Goal: Information Seeking & Learning: Learn about a topic

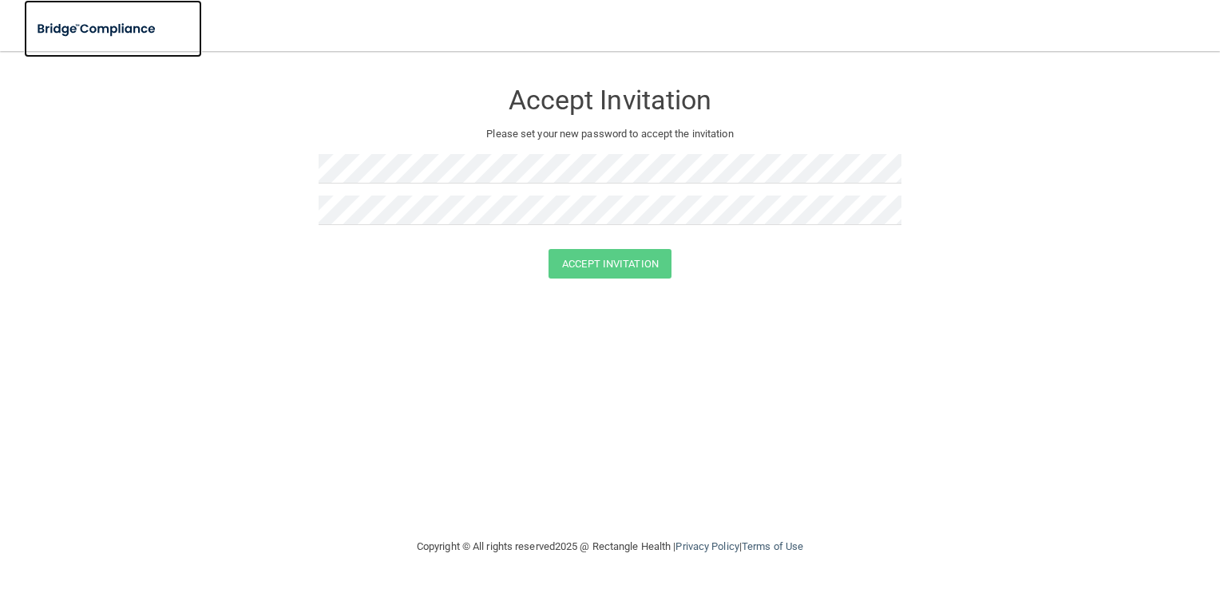
click at [88, 22] on img at bounding box center [97, 29] width 147 height 33
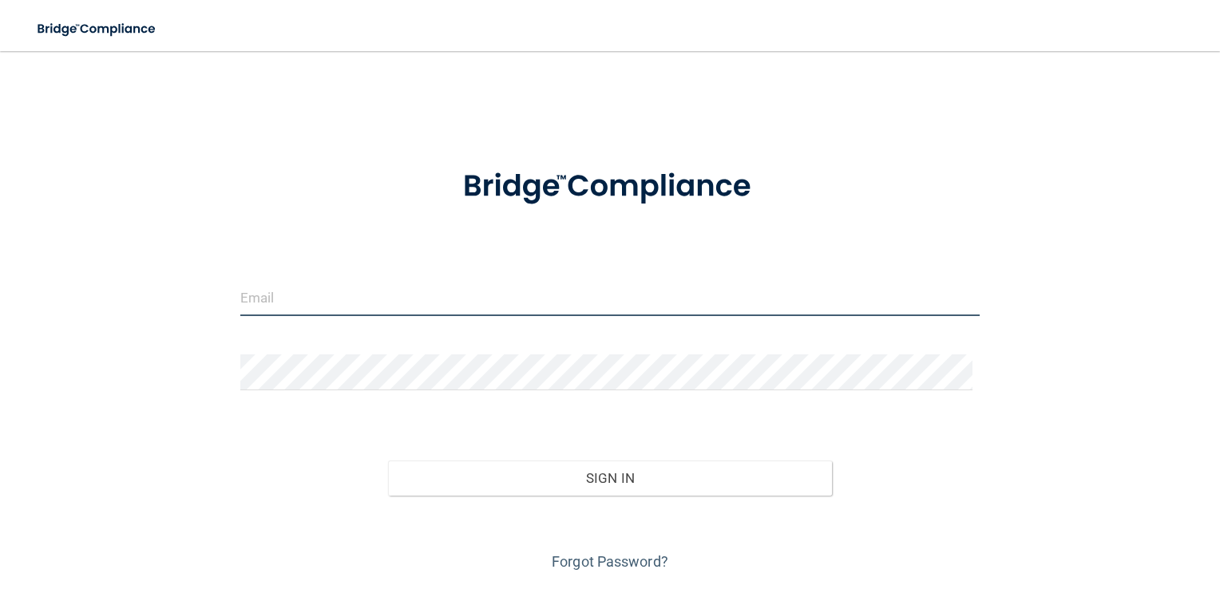
click at [446, 292] on input "email" at bounding box center [610, 298] width 740 height 36
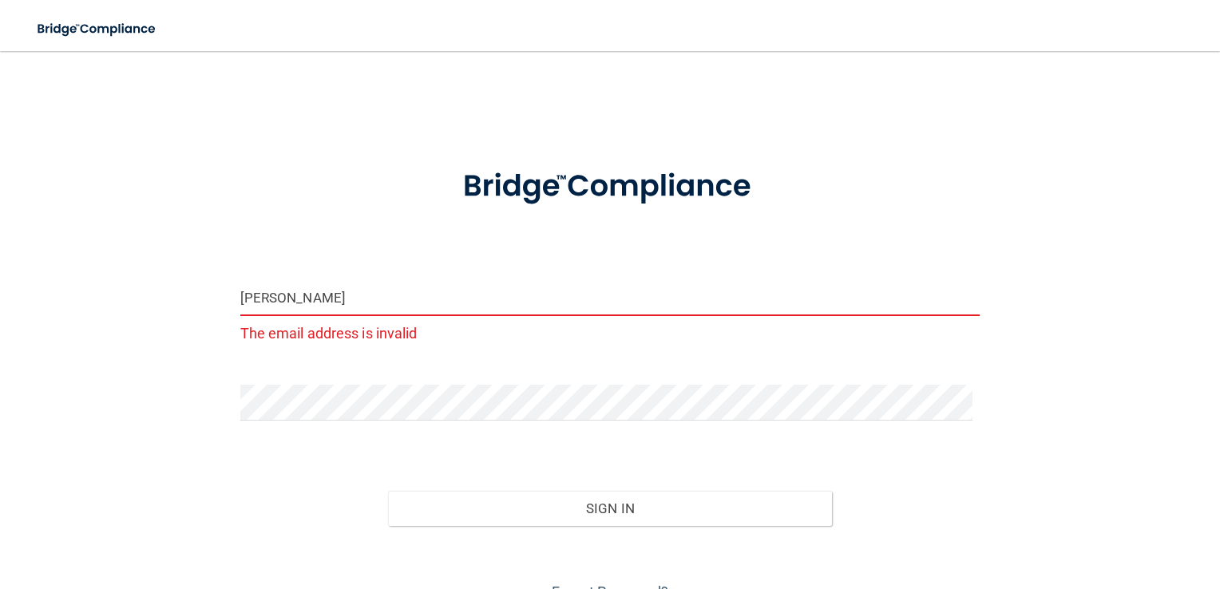
type input "[PERSON_NAME][EMAIL_ADDRESS][DOMAIN_NAME]"
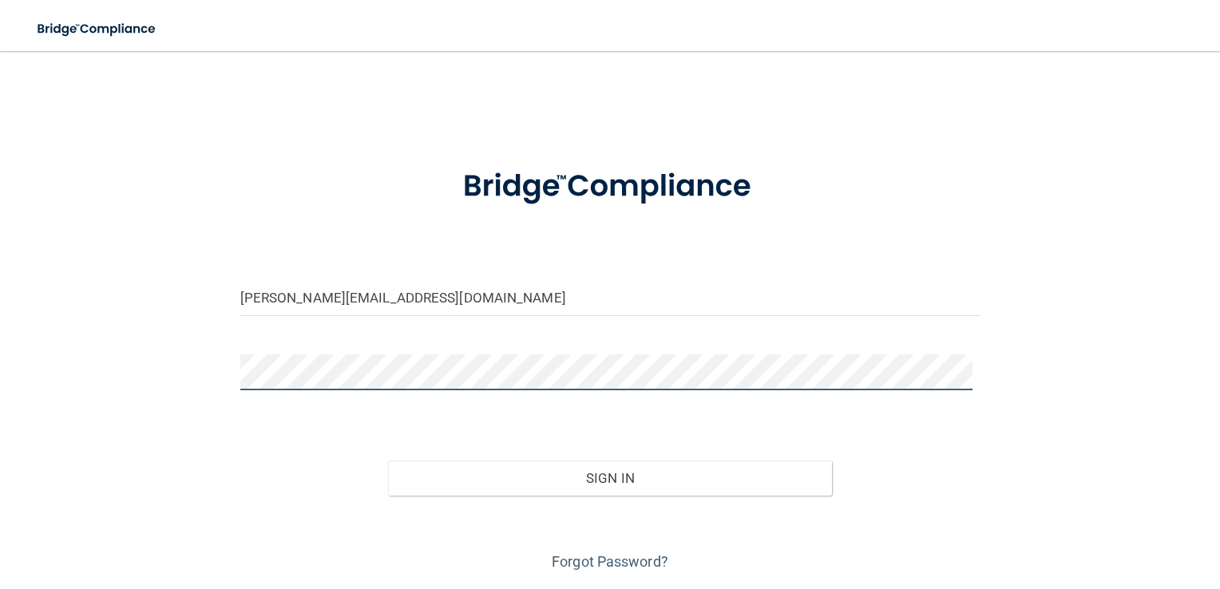
click at [388, 461] on button "Sign In" at bounding box center [610, 478] width 444 height 35
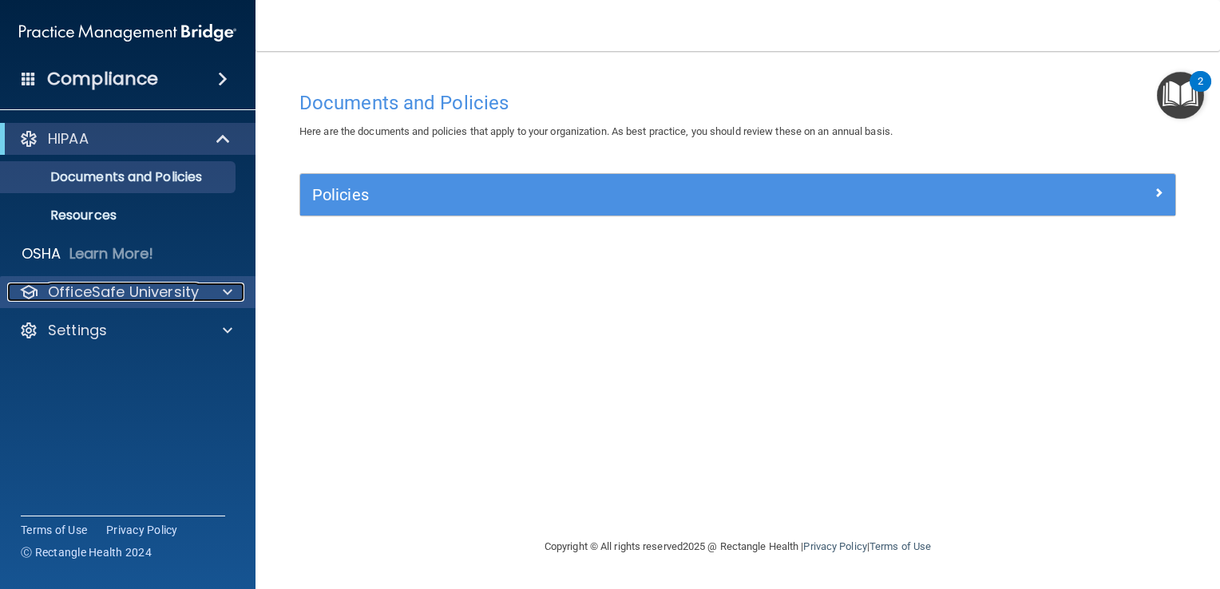
click at [191, 291] on p "OfficeSafe University" at bounding box center [123, 292] width 151 height 19
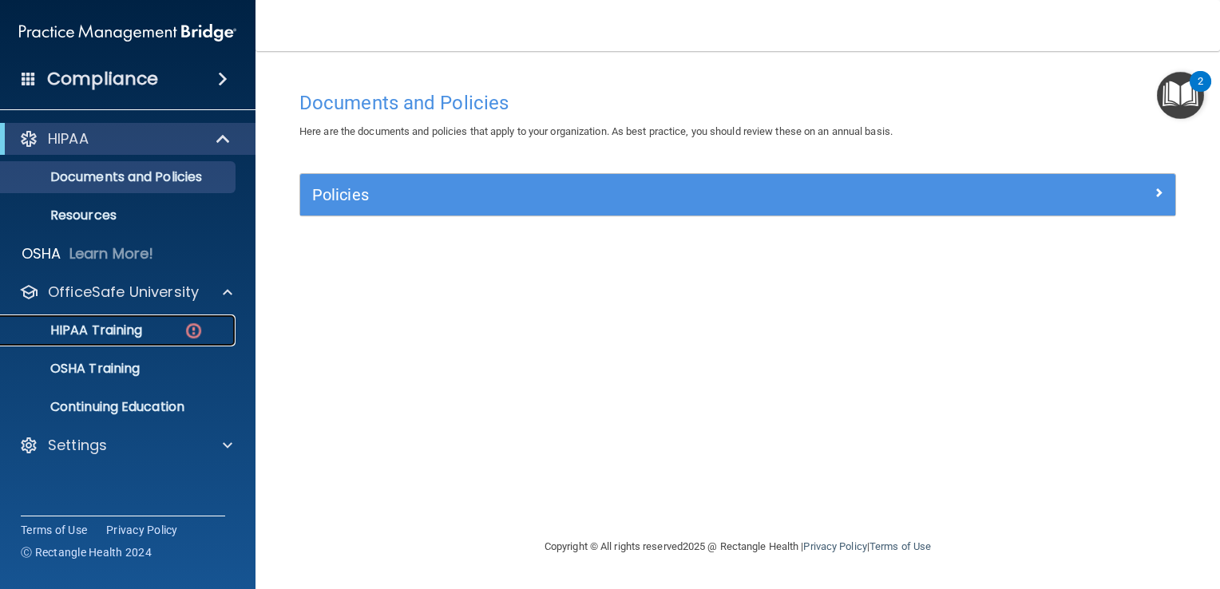
click at [175, 330] on div "HIPAA Training" at bounding box center [119, 330] width 218 height 16
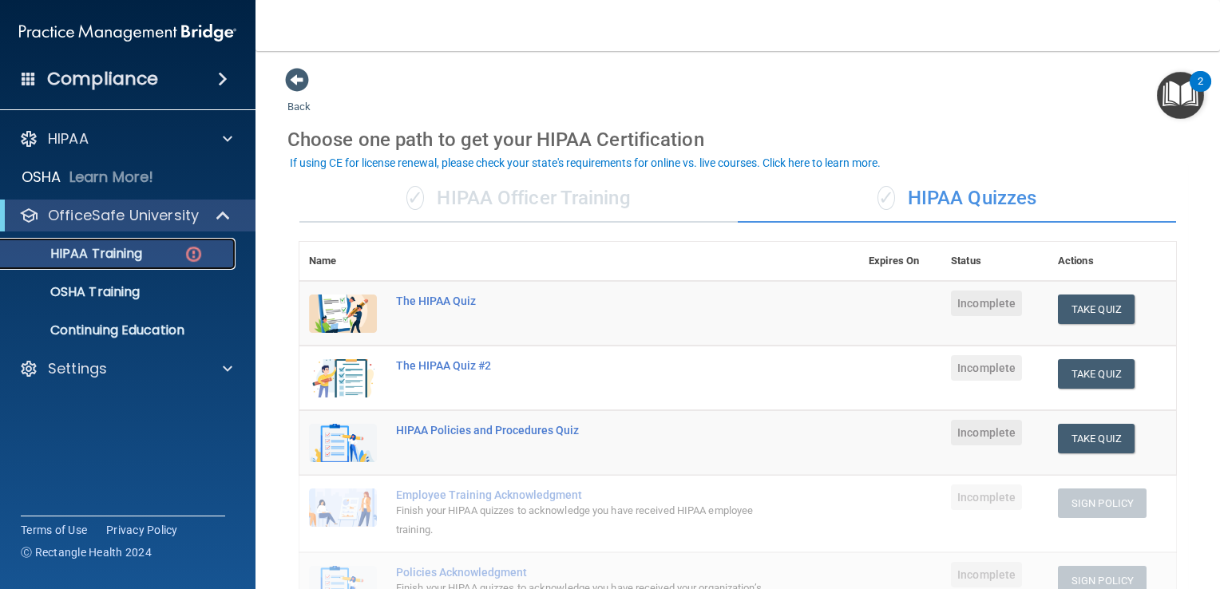
click at [125, 258] on p "HIPAA Training" at bounding box center [76, 254] width 132 height 16
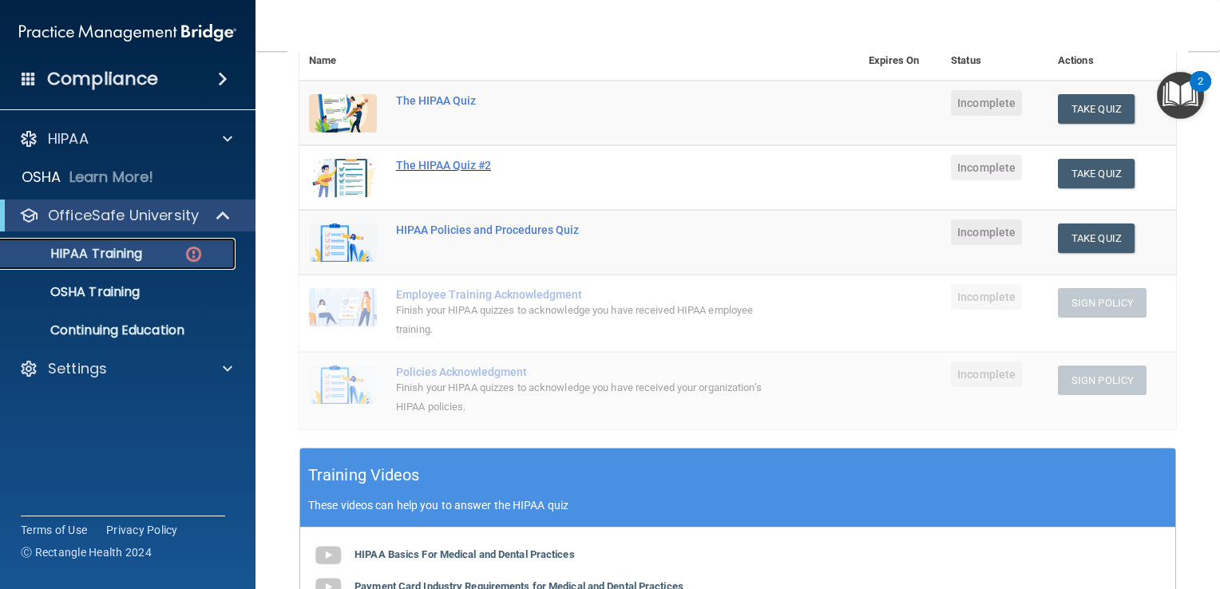
scroll to position [239, 0]
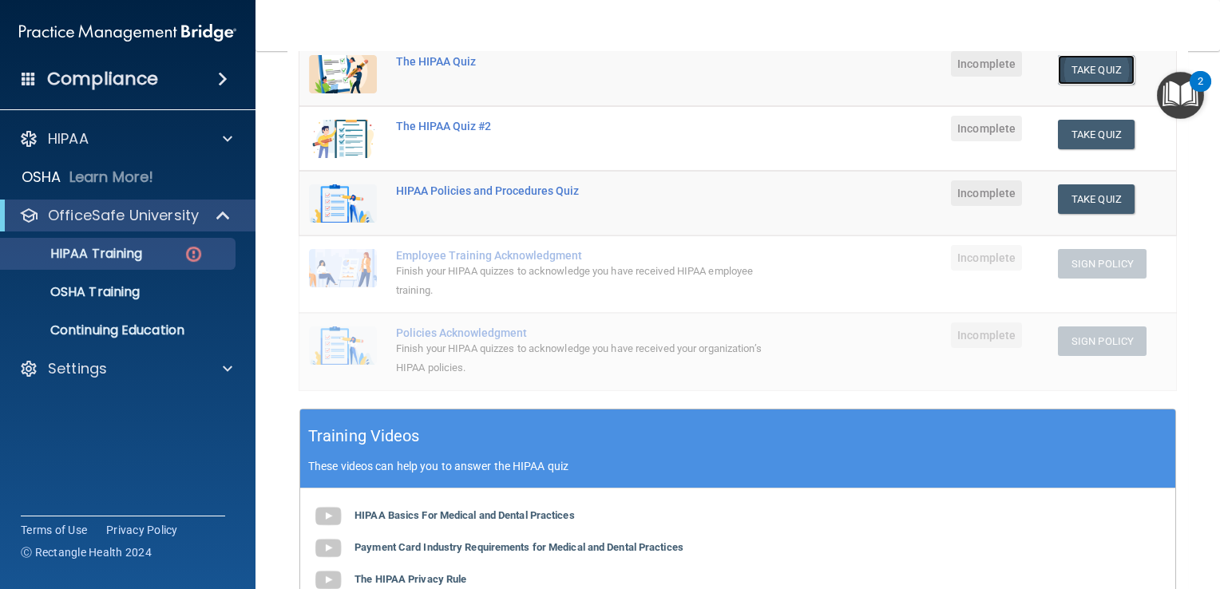
click at [1088, 75] on button "Take Quiz" at bounding box center [1096, 70] width 77 height 30
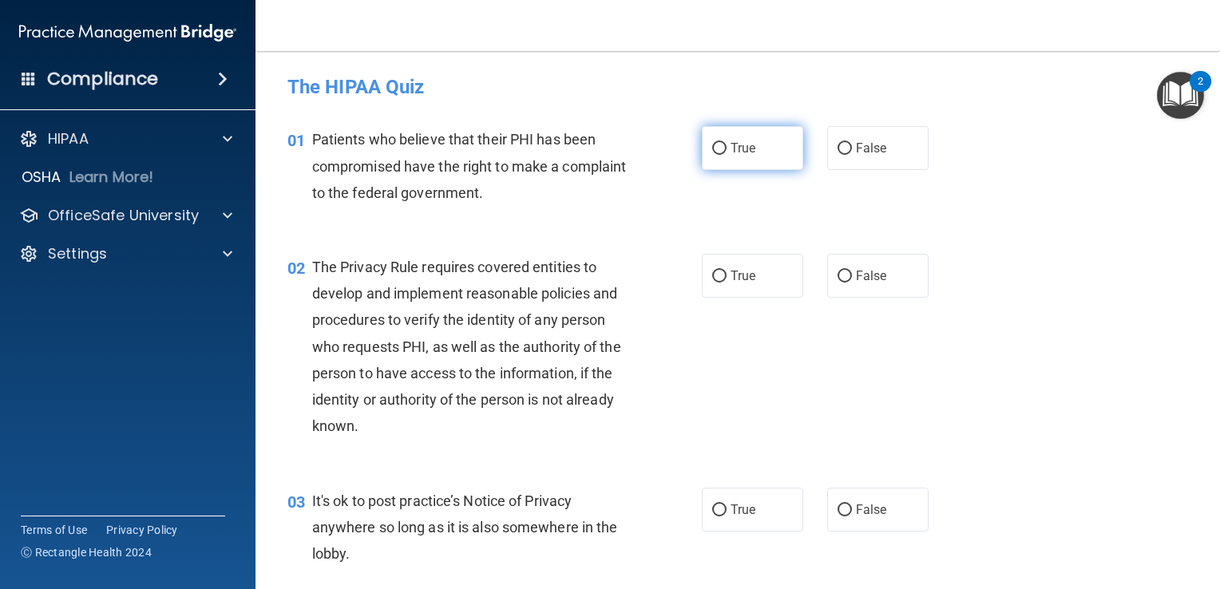
click at [730, 152] on span "True" at bounding box center [742, 147] width 25 height 15
drag, startPoint x: 728, startPoint y: 152, endPoint x: 708, endPoint y: 149, distance: 20.1
click at [712, 148] on input "True" at bounding box center [719, 149] width 14 height 12
radio input "true"
click at [712, 149] on input "True" at bounding box center [719, 149] width 14 height 12
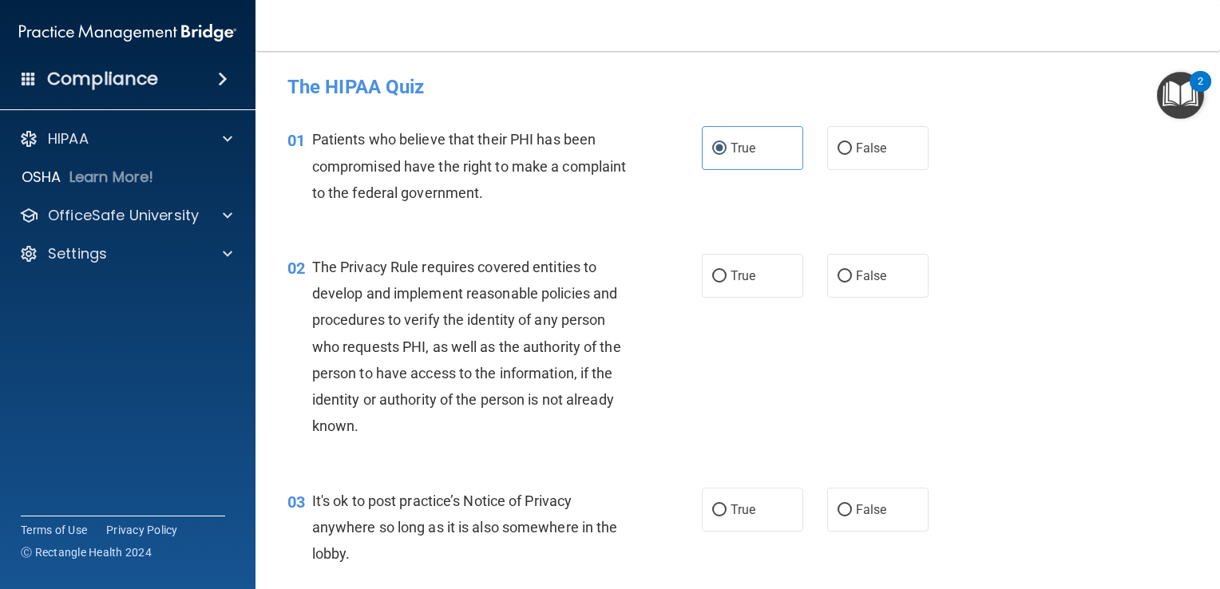
click at [685, 212] on div "01 Patients who believe that their PHI has been compromised have the right to m…" at bounding box center [494, 170] width 462 height 88
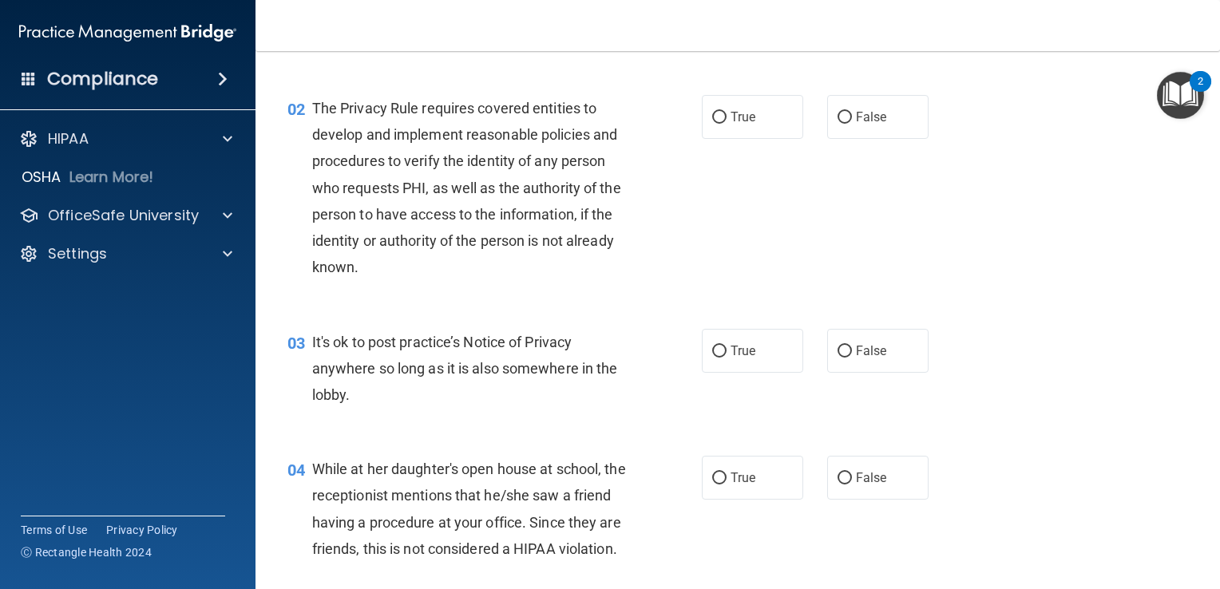
scroll to position [160, 0]
click at [720, 122] on label "True" at bounding box center [752, 116] width 101 height 44
click at [720, 122] on input "True" at bounding box center [719, 117] width 14 height 12
radio input "true"
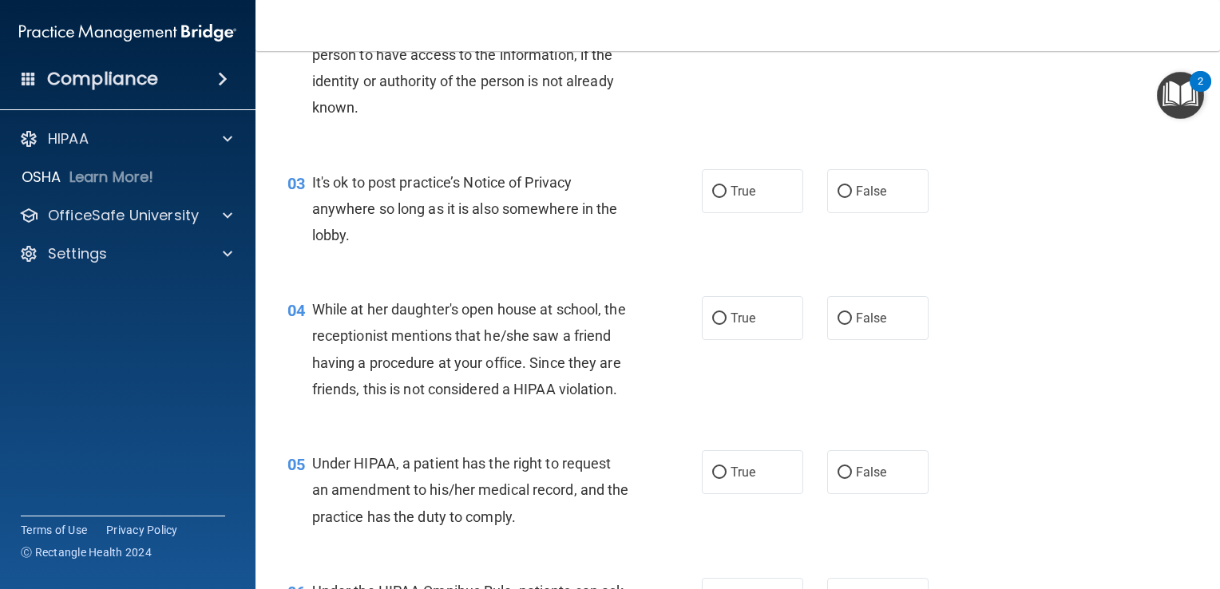
scroll to position [319, 0]
click at [865, 324] on span "False" at bounding box center [871, 317] width 31 height 15
click at [852, 324] on input "False" at bounding box center [844, 318] width 14 height 12
radio input "true"
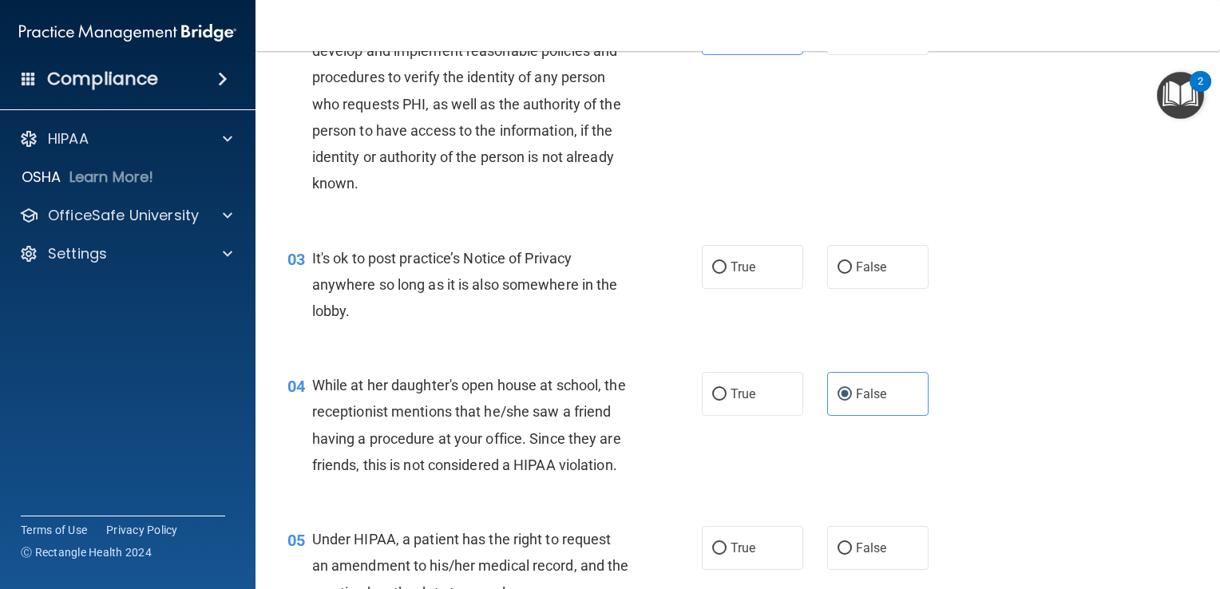
scroll to position [239, 0]
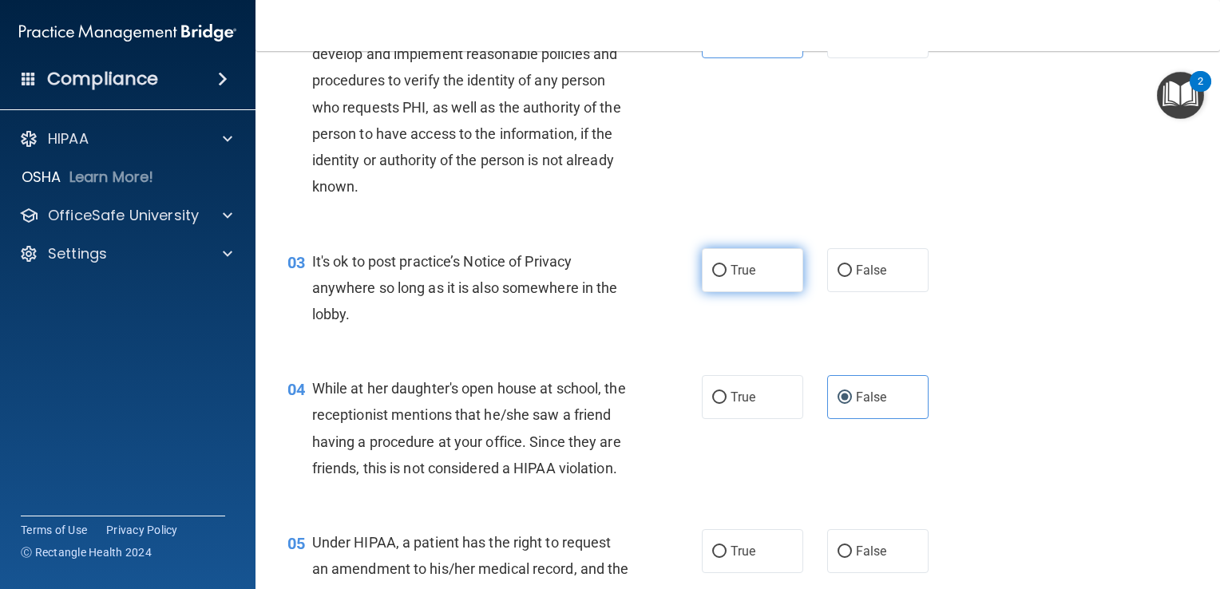
click at [730, 272] on span "True" at bounding box center [742, 270] width 25 height 15
click at [724, 272] on input "True" at bounding box center [719, 271] width 14 height 12
radio input "true"
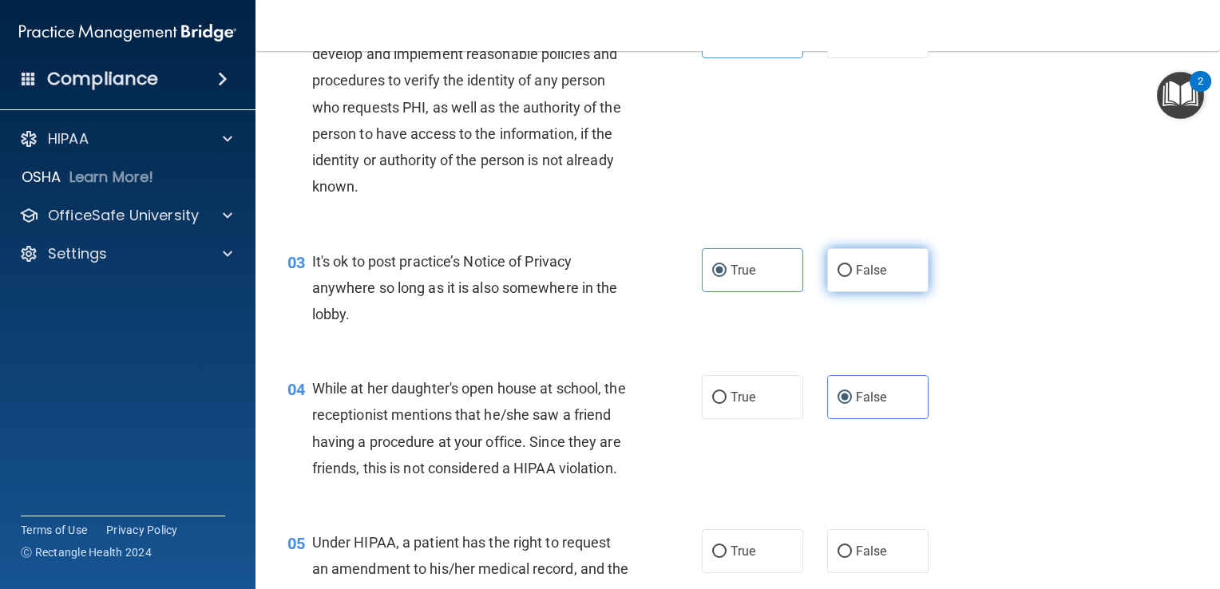
click at [839, 275] on input "False" at bounding box center [844, 271] width 14 height 12
radio input "true"
radio input "false"
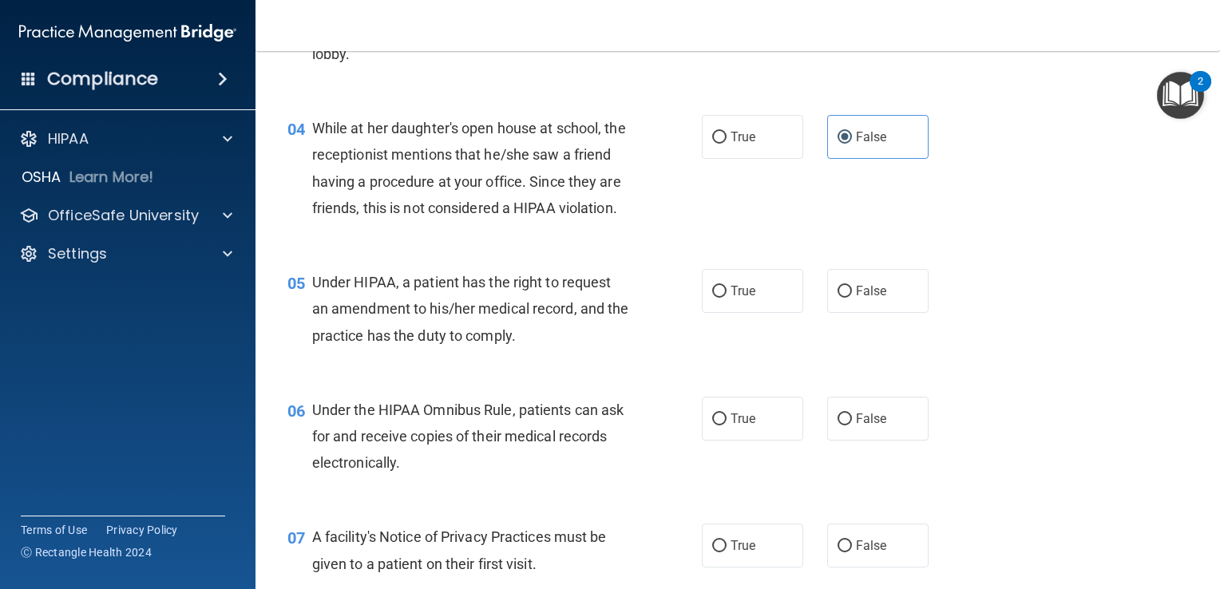
scroll to position [559, 0]
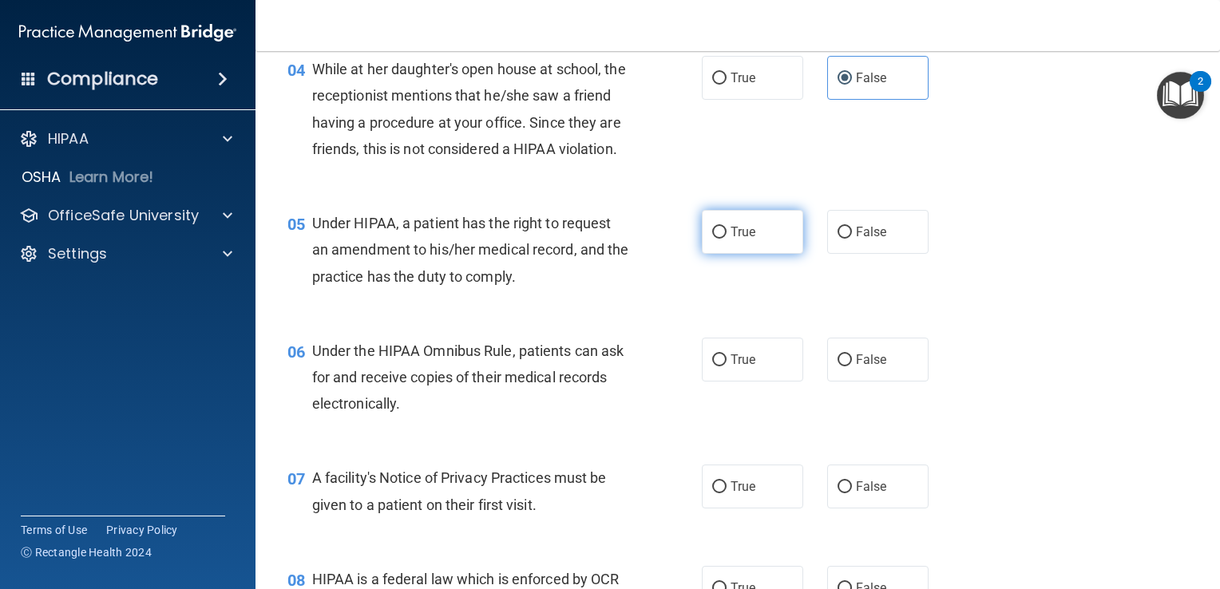
click at [716, 239] on input "True" at bounding box center [719, 233] width 14 height 12
radio input "true"
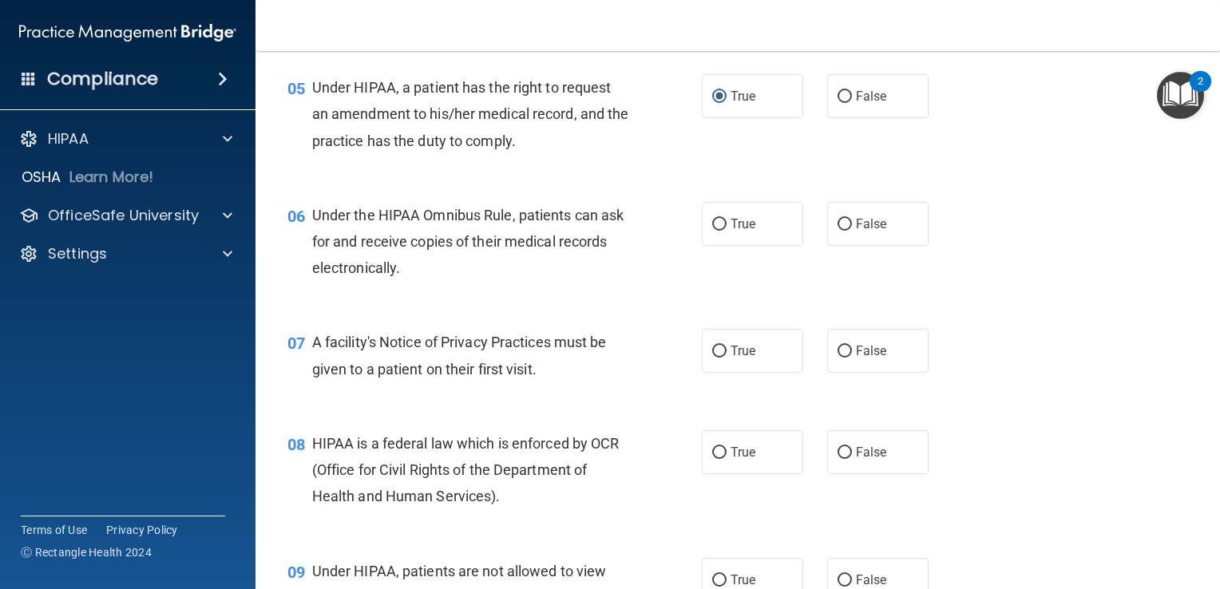
scroll to position [718, 0]
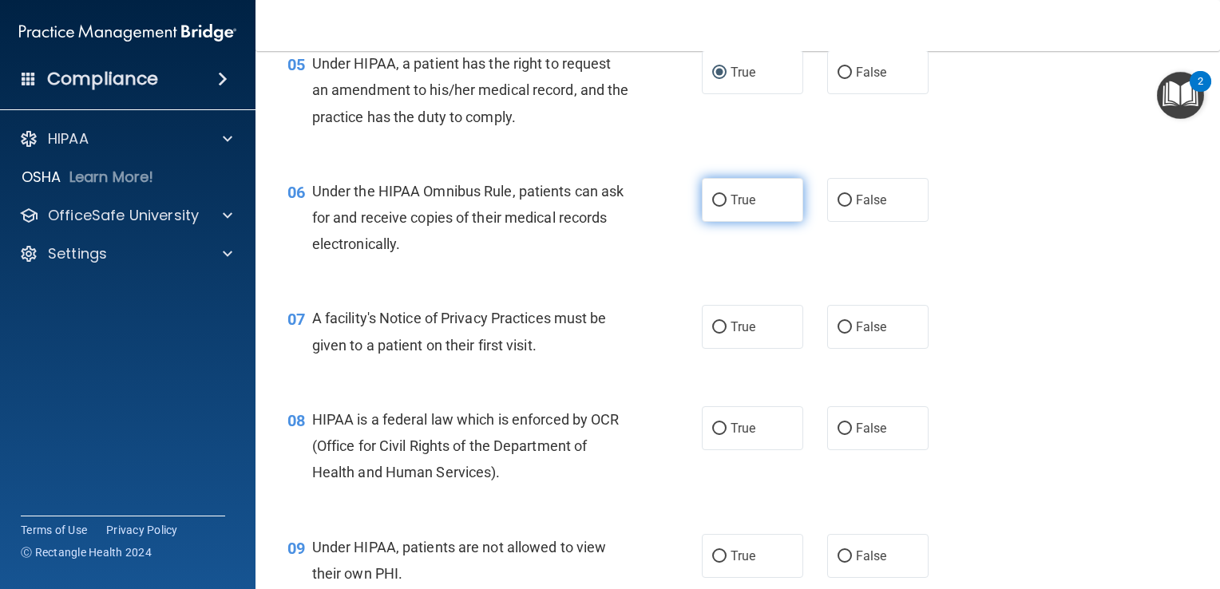
click at [712, 207] on input "True" at bounding box center [719, 201] width 14 height 12
radio input "true"
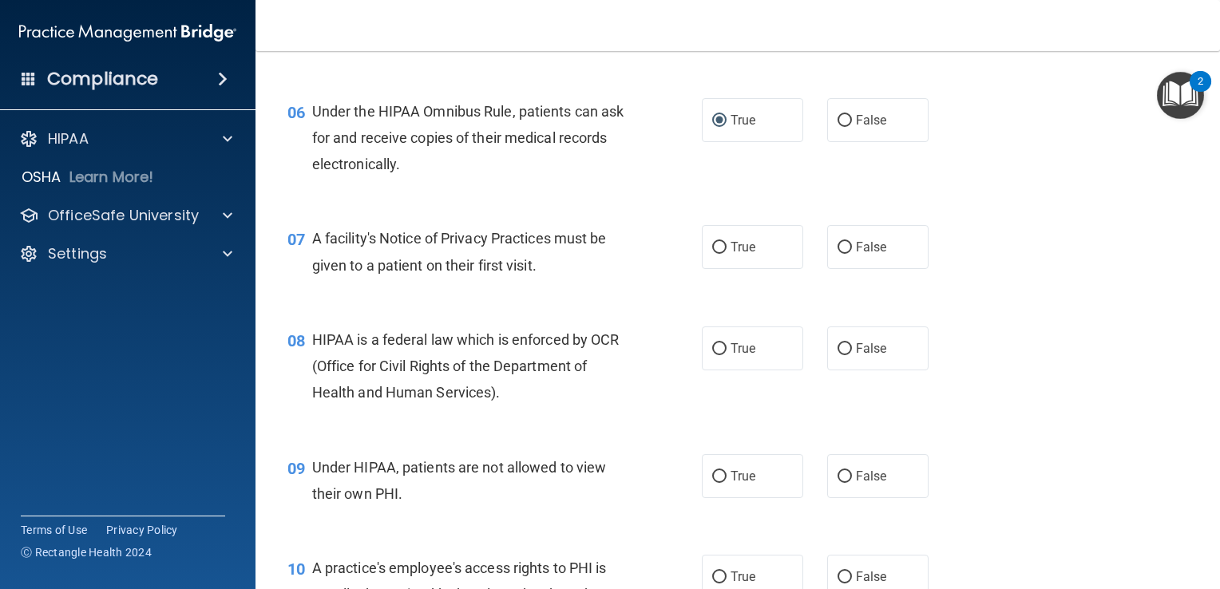
scroll to position [878, 0]
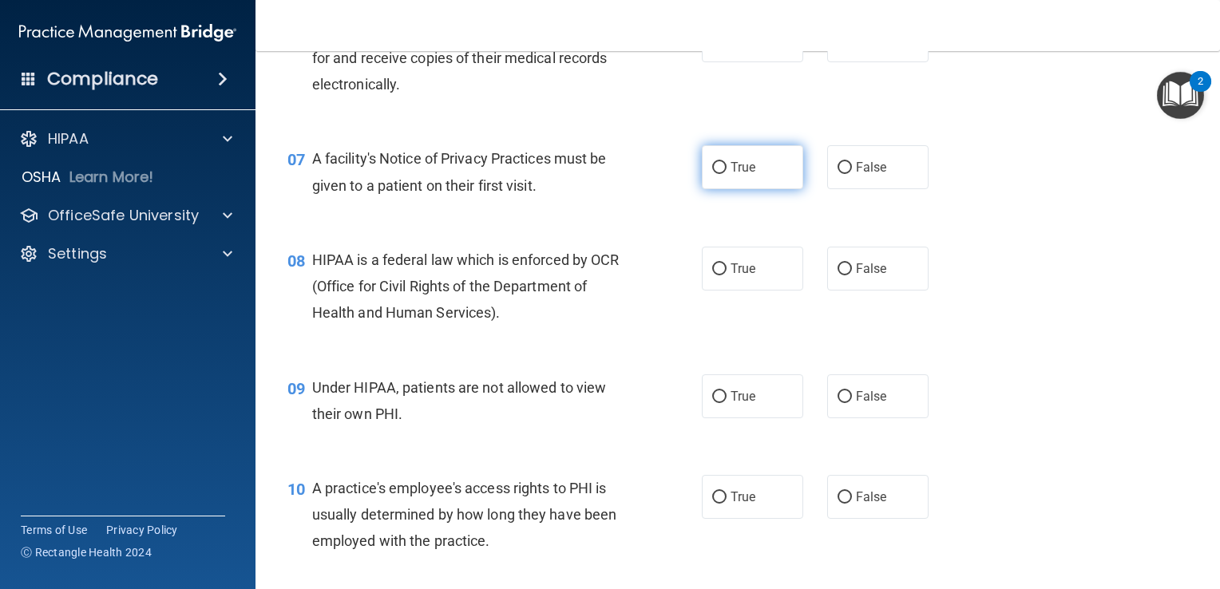
click at [728, 189] on label "True" at bounding box center [752, 167] width 101 height 44
click at [726, 174] on input "True" at bounding box center [719, 168] width 14 height 12
radio input "true"
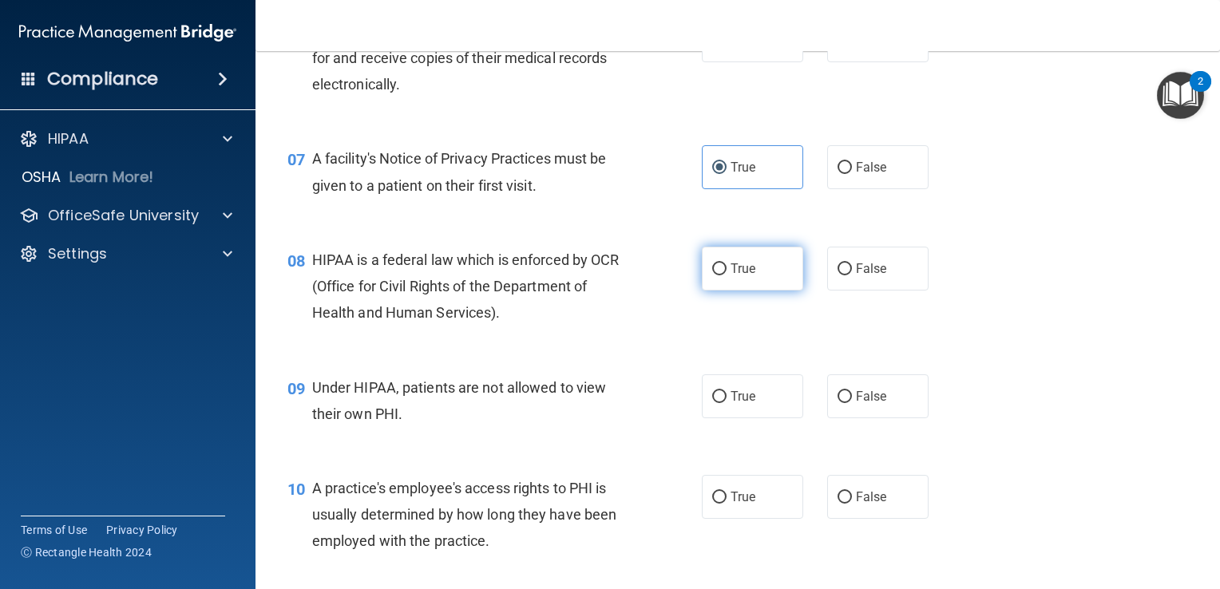
click at [726, 291] on label "True" at bounding box center [752, 269] width 101 height 44
click at [726, 275] on input "True" at bounding box center [719, 269] width 14 height 12
radio input "true"
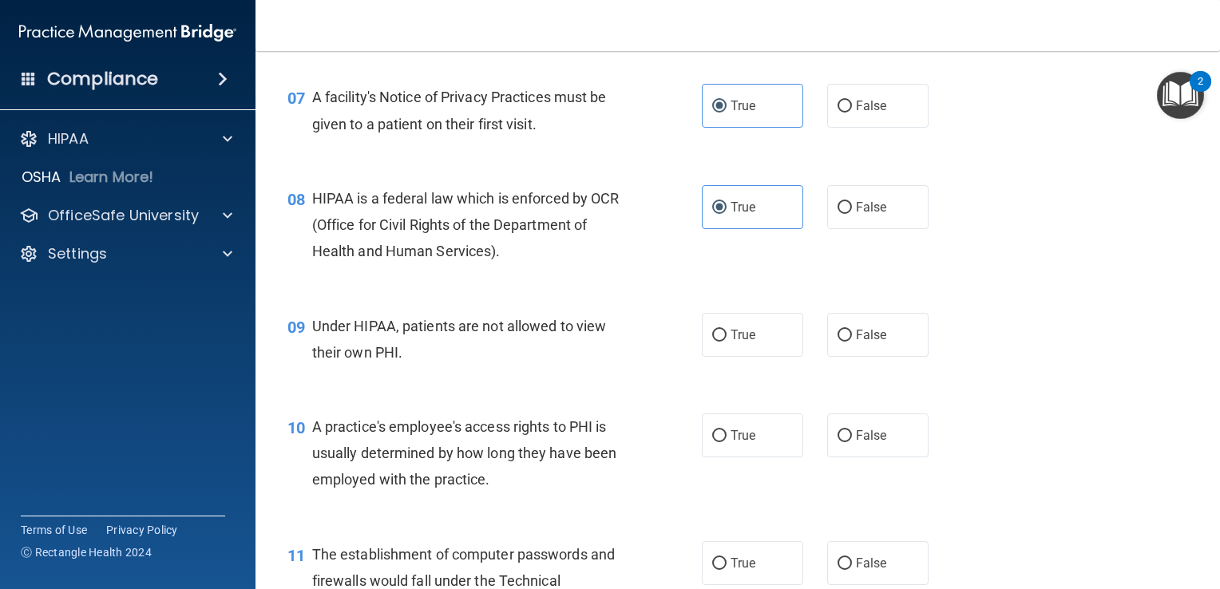
scroll to position [1038, 0]
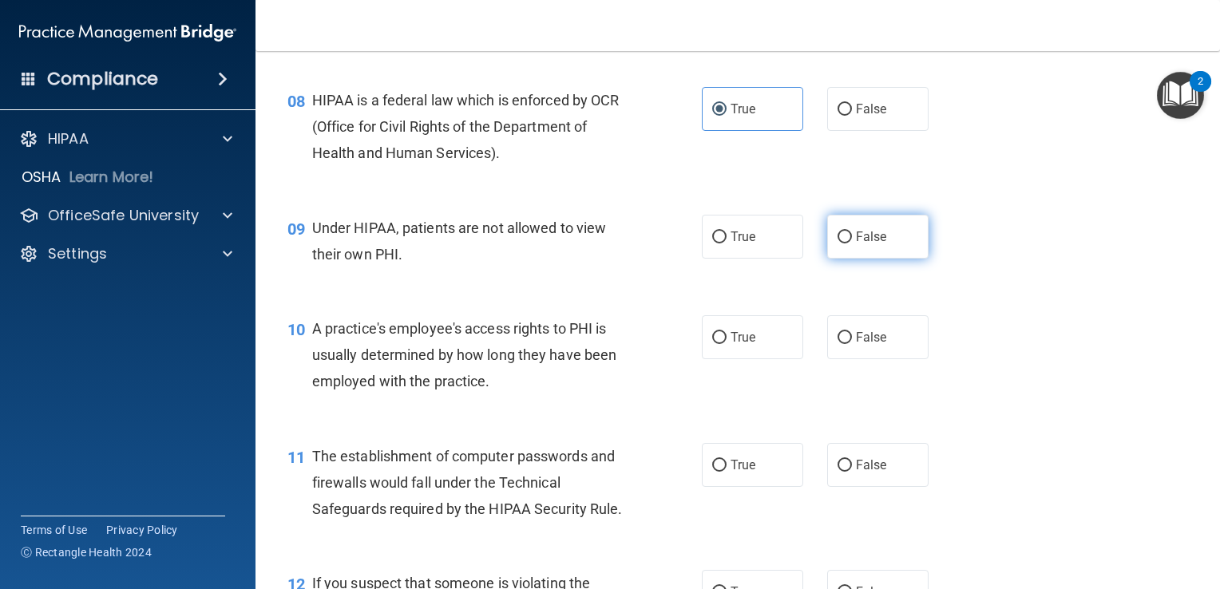
click at [857, 244] on span "False" at bounding box center [871, 236] width 31 height 15
click at [852, 243] on input "False" at bounding box center [844, 237] width 14 height 12
radio input "true"
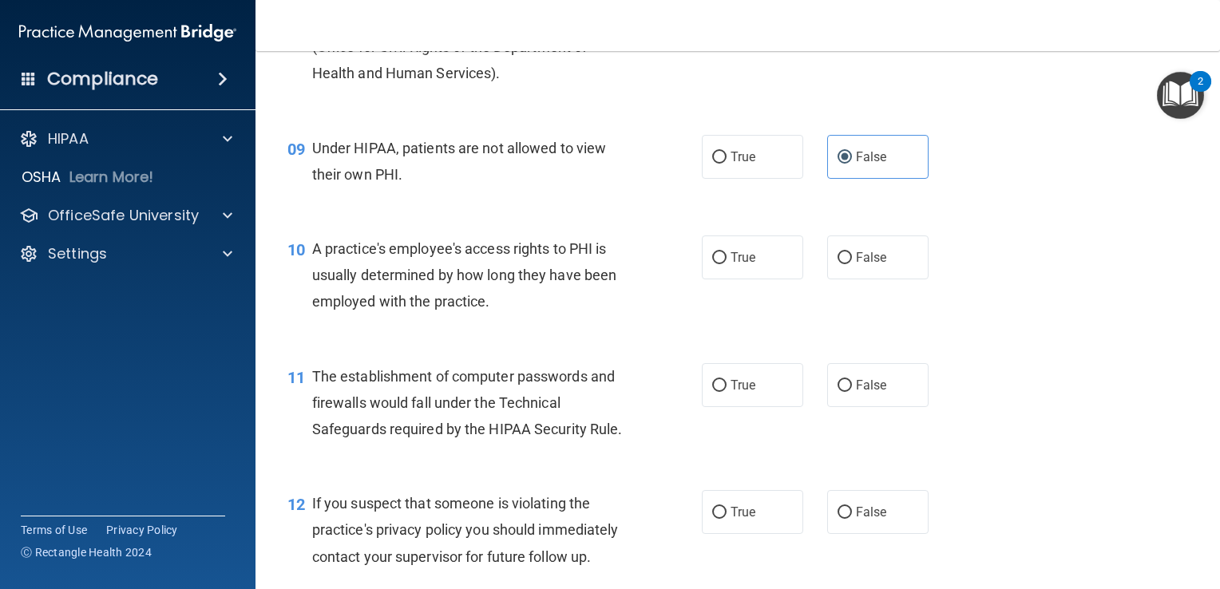
scroll to position [1197, 0]
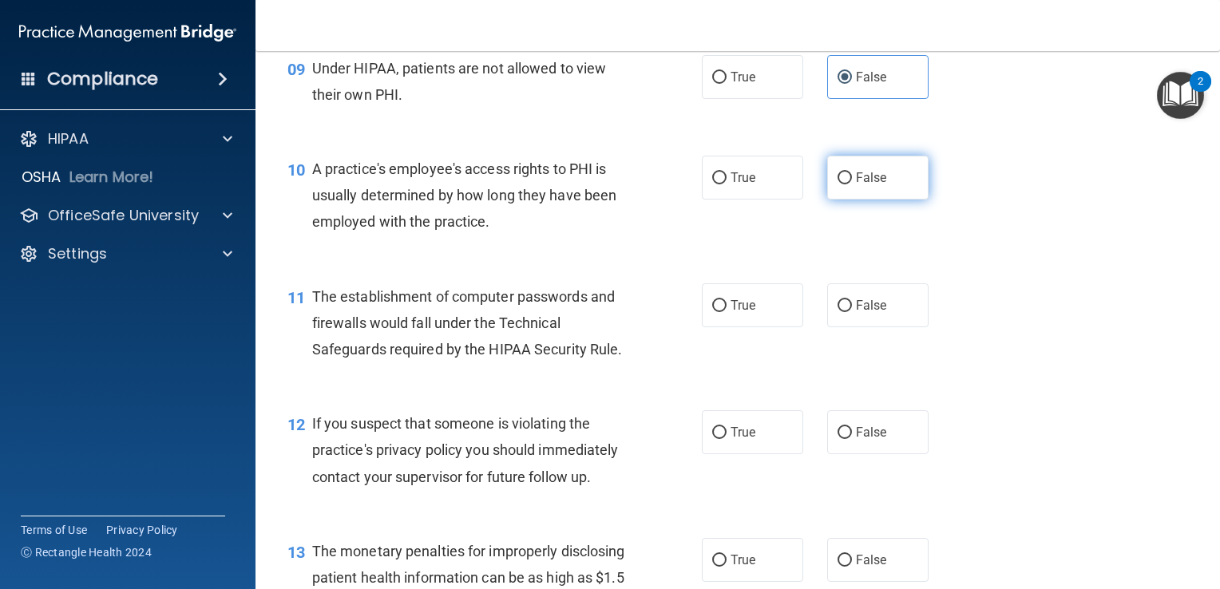
click at [856, 185] on span "False" at bounding box center [871, 177] width 31 height 15
click at [852, 184] on input "False" at bounding box center [844, 178] width 14 height 12
radio input "true"
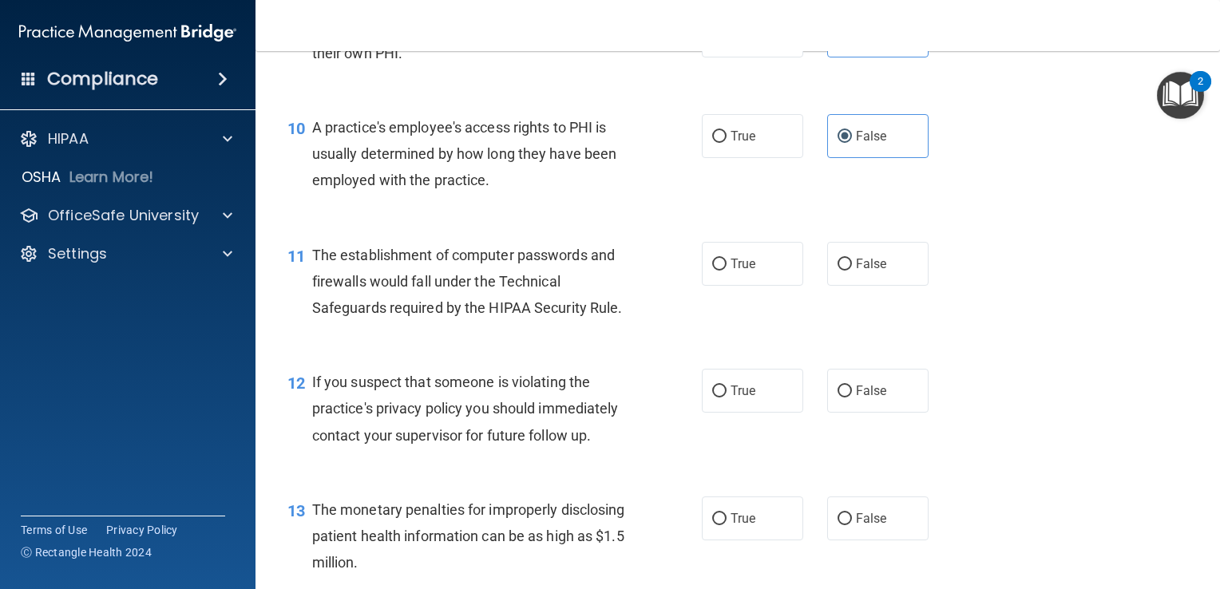
scroll to position [1277, 0]
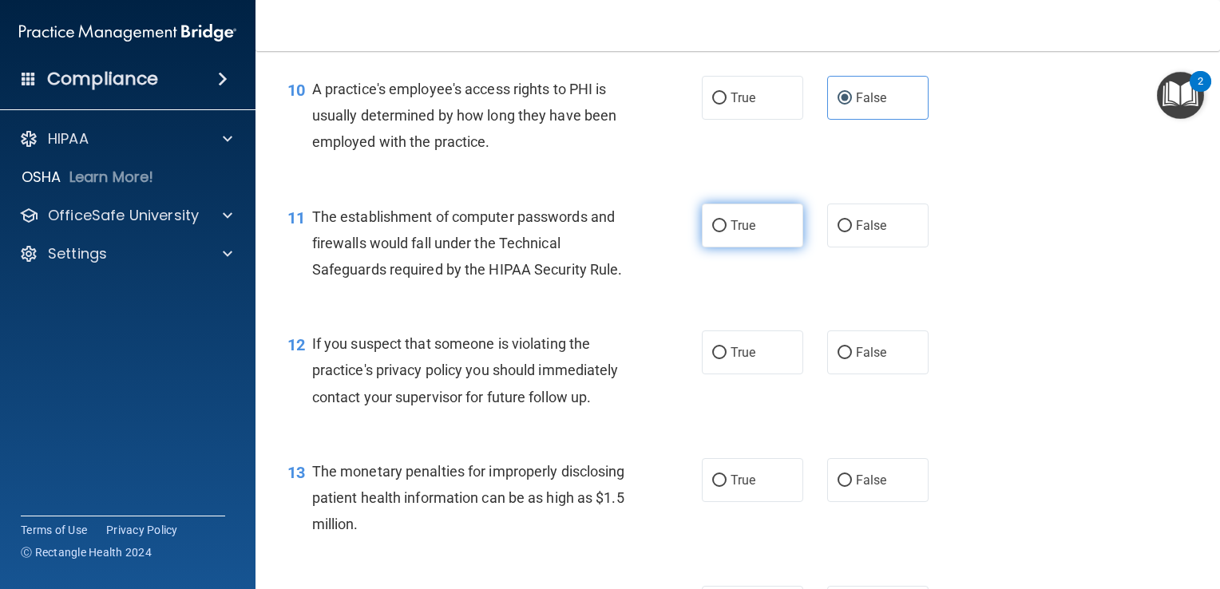
click at [730, 233] on span "True" at bounding box center [742, 225] width 25 height 15
click at [726, 232] on input "True" at bounding box center [719, 226] width 14 height 12
radio input "true"
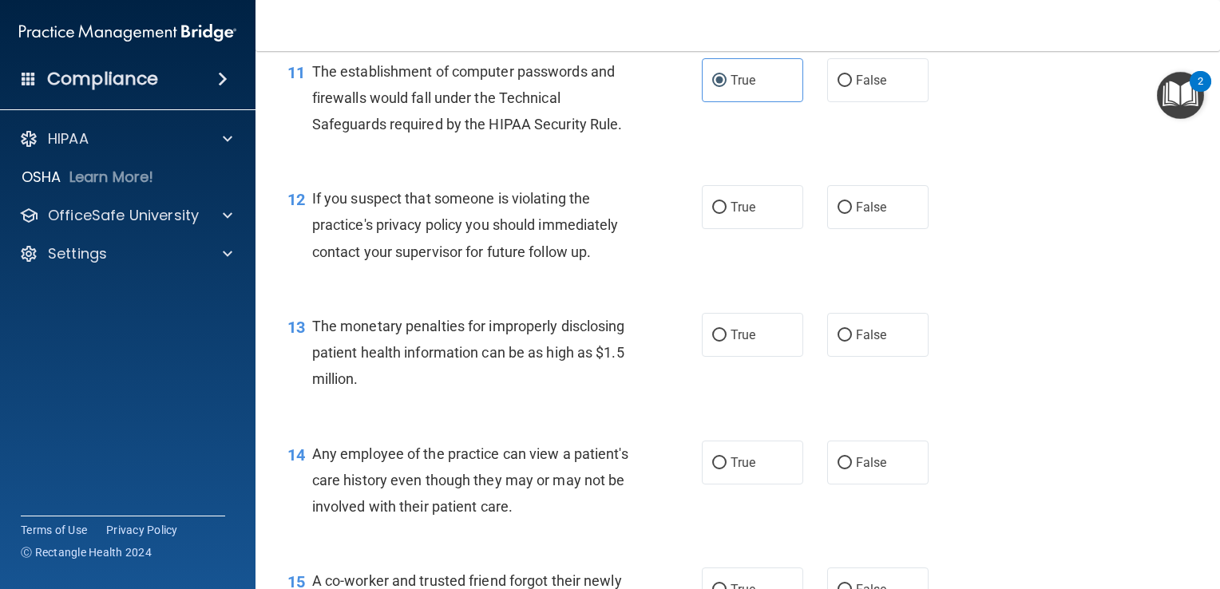
scroll to position [1437, 0]
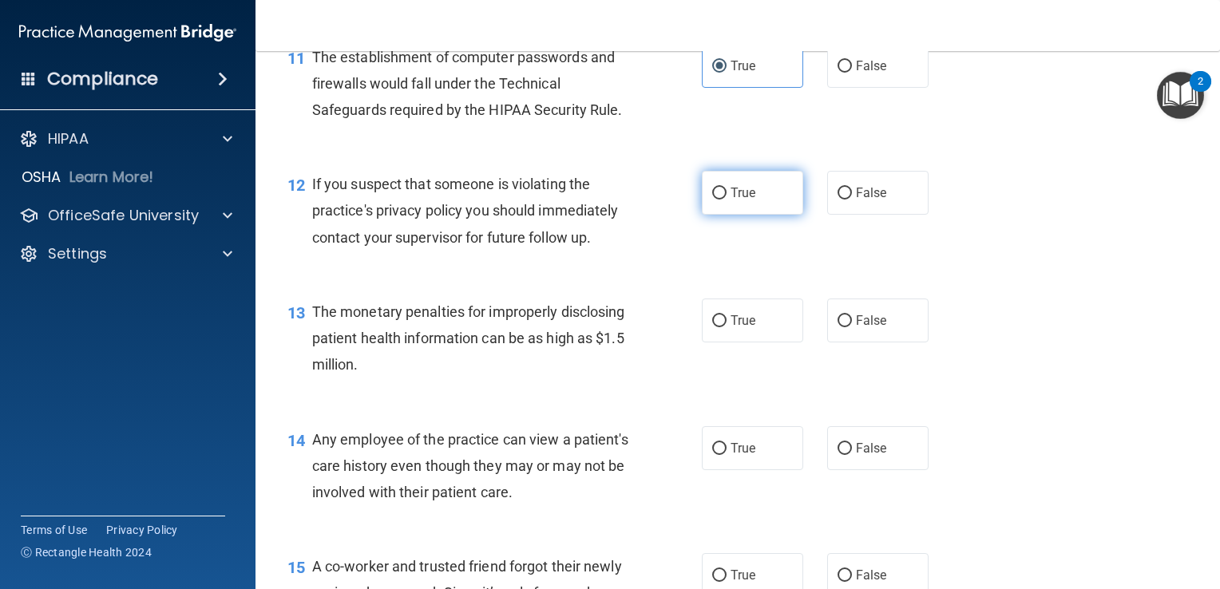
click at [718, 200] on input "True" at bounding box center [719, 194] width 14 height 12
radio input "true"
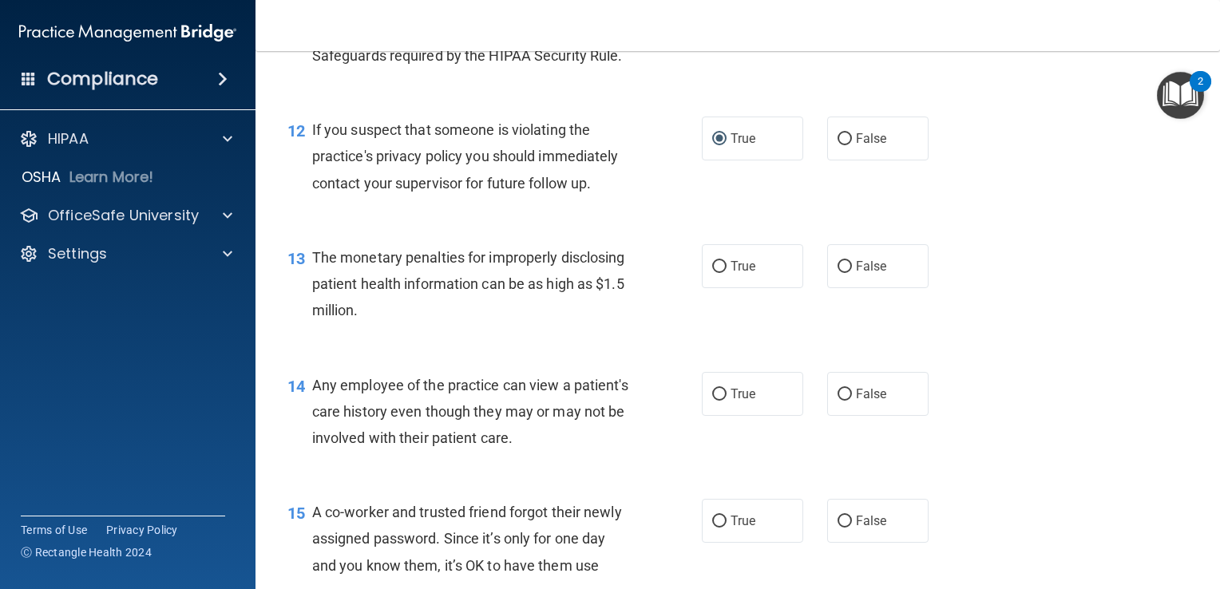
scroll to position [1517, 0]
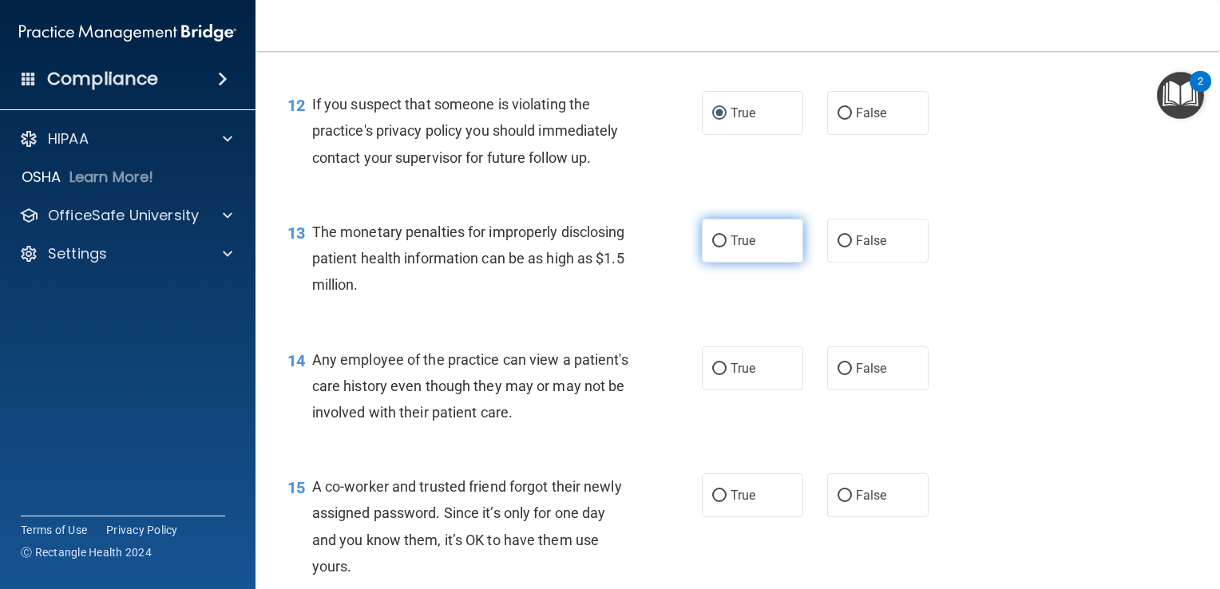
click at [738, 248] on span "True" at bounding box center [742, 240] width 25 height 15
click at [726, 247] on input "True" at bounding box center [719, 241] width 14 height 12
radio input "true"
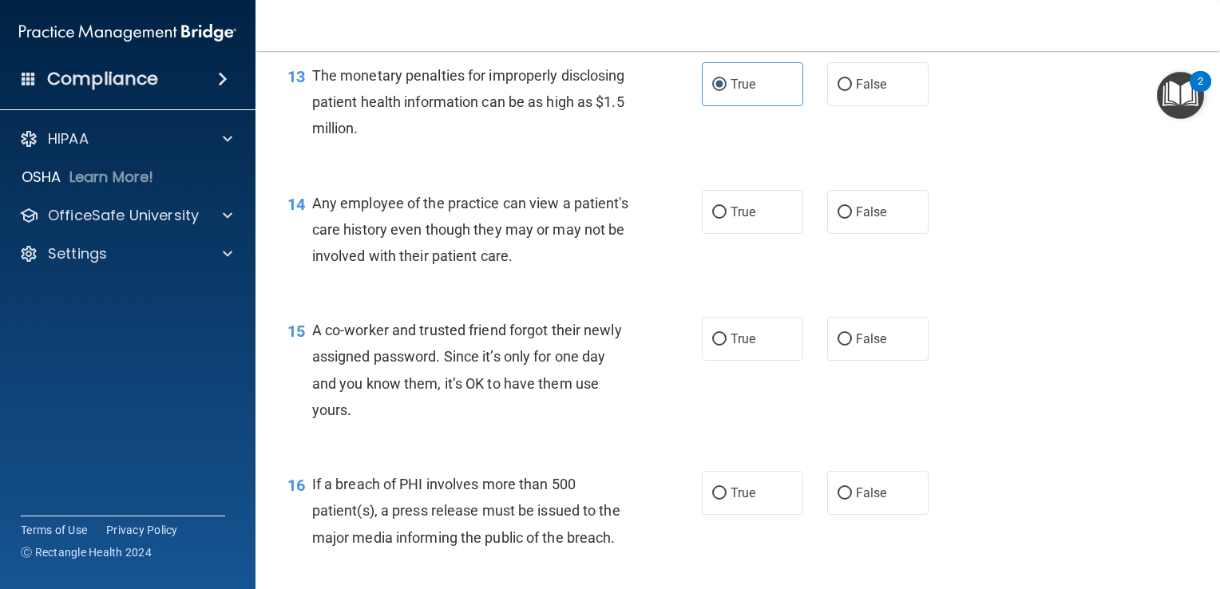
scroll to position [1676, 0]
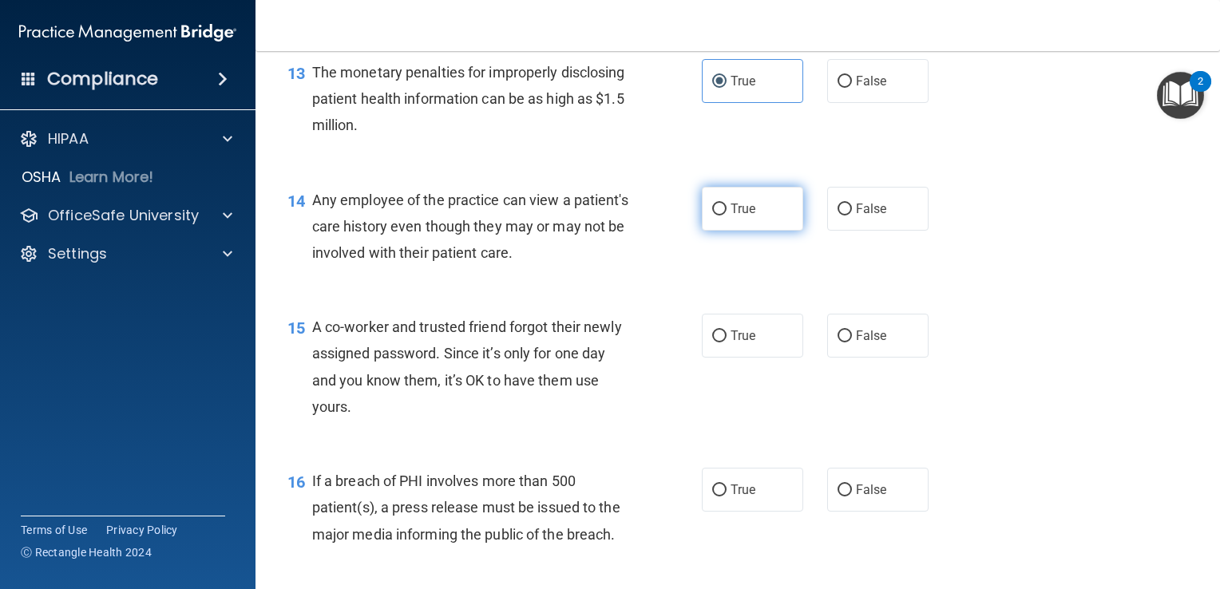
click at [719, 216] on input "True" at bounding box center [719, 210] width 14 height 12
radio input "true"
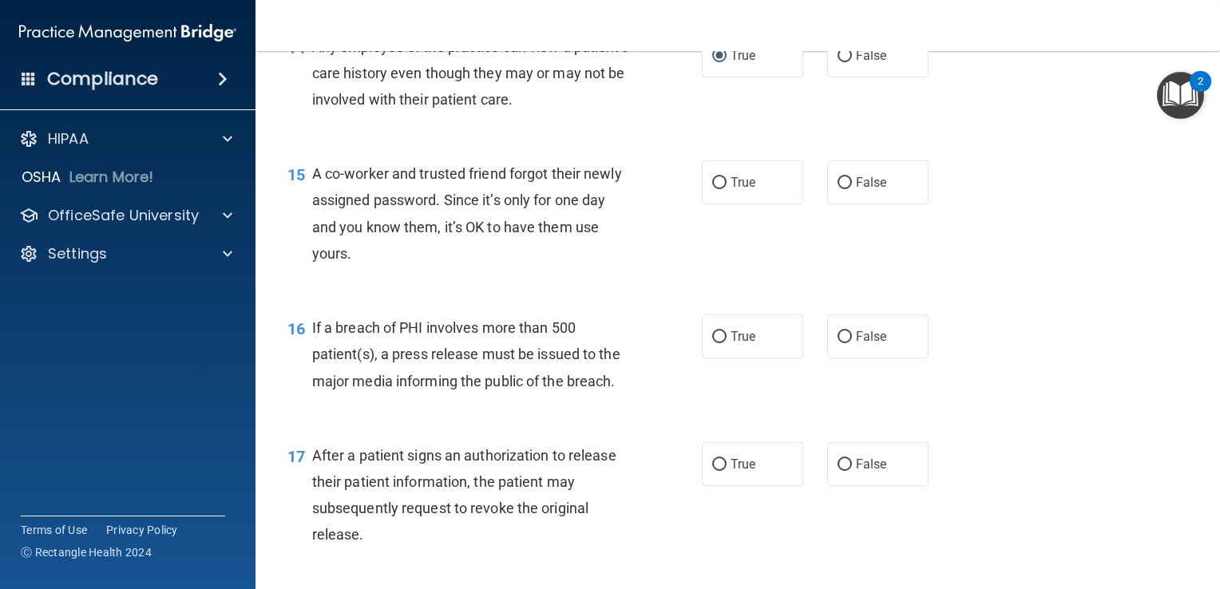
scroll to position [1836, 0]
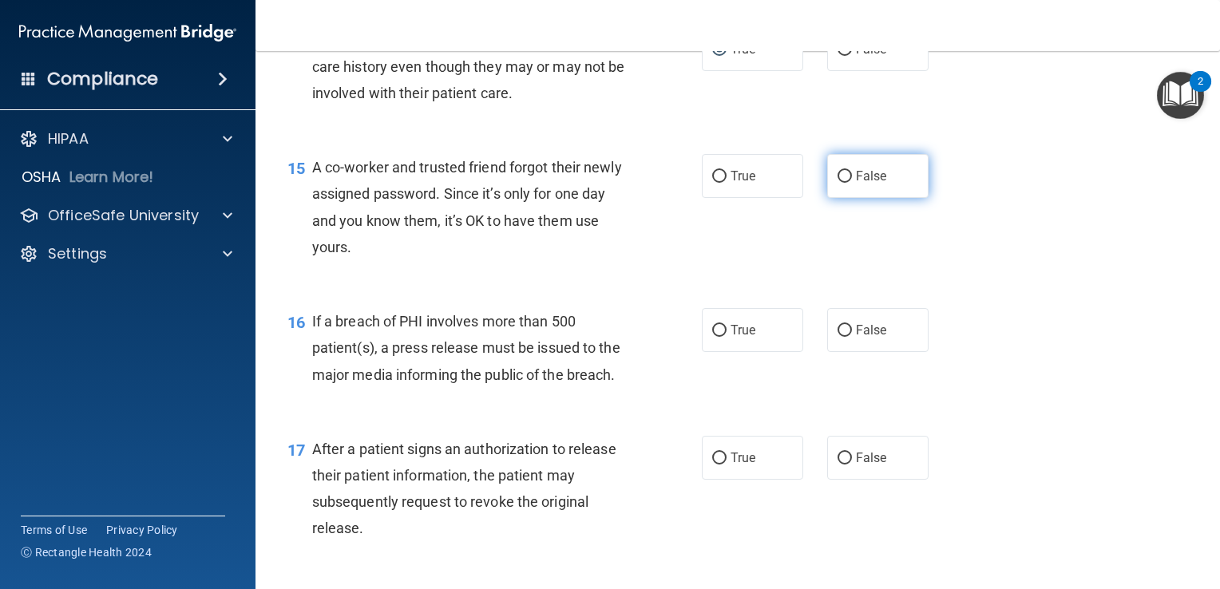
click at [856, 184] on span "False" at bounding box center [871, 175] width 31 height 15
click at [849, 183] on input "False" at bounding box center [844, 177] width 14 height 12
radio input "true"
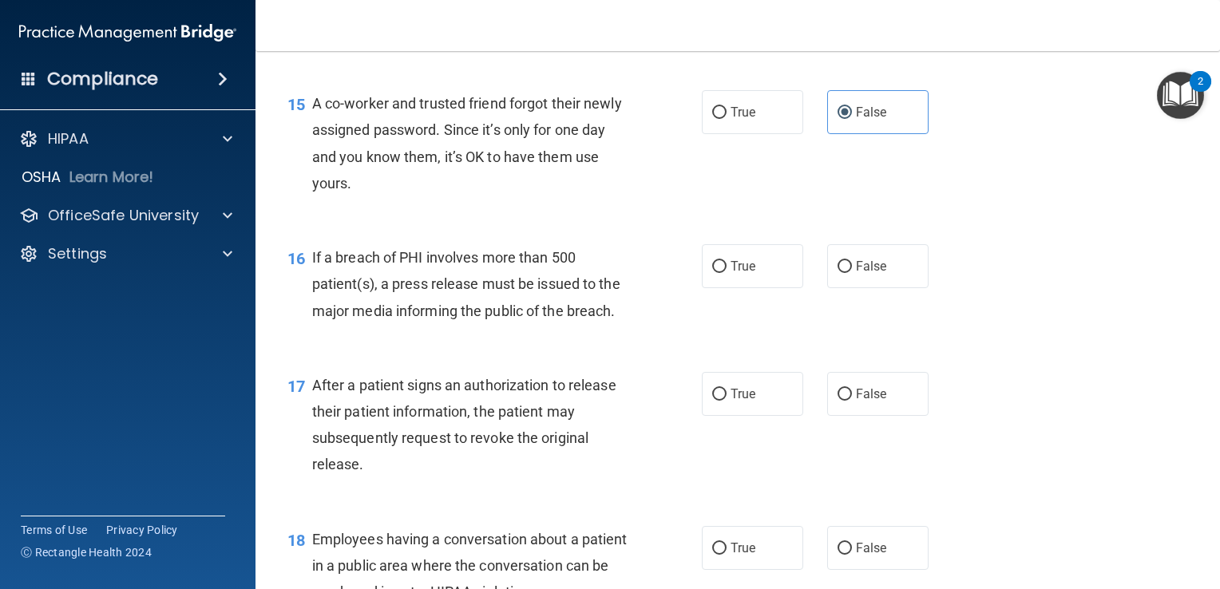
scroll to position [1980, 0]
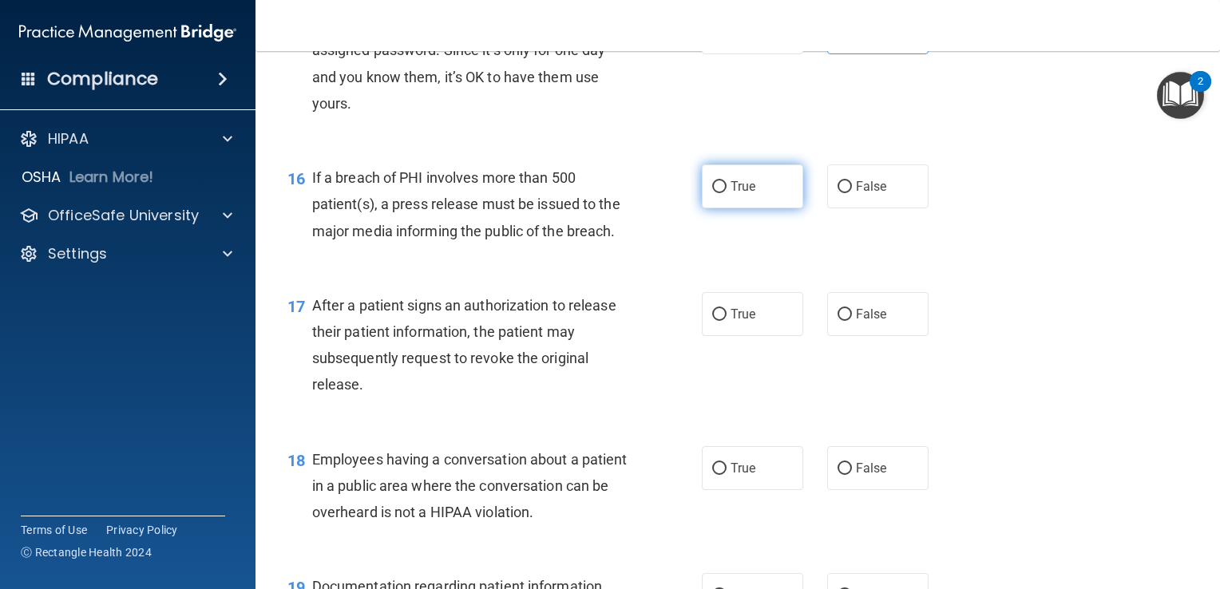
click at [730, 194] on span "True" at bounding box center [742, 186] width 25 height 15
click at [726, 193] on input "True" at bounding box center [719, 187] width 14 height 12
radio input "true"
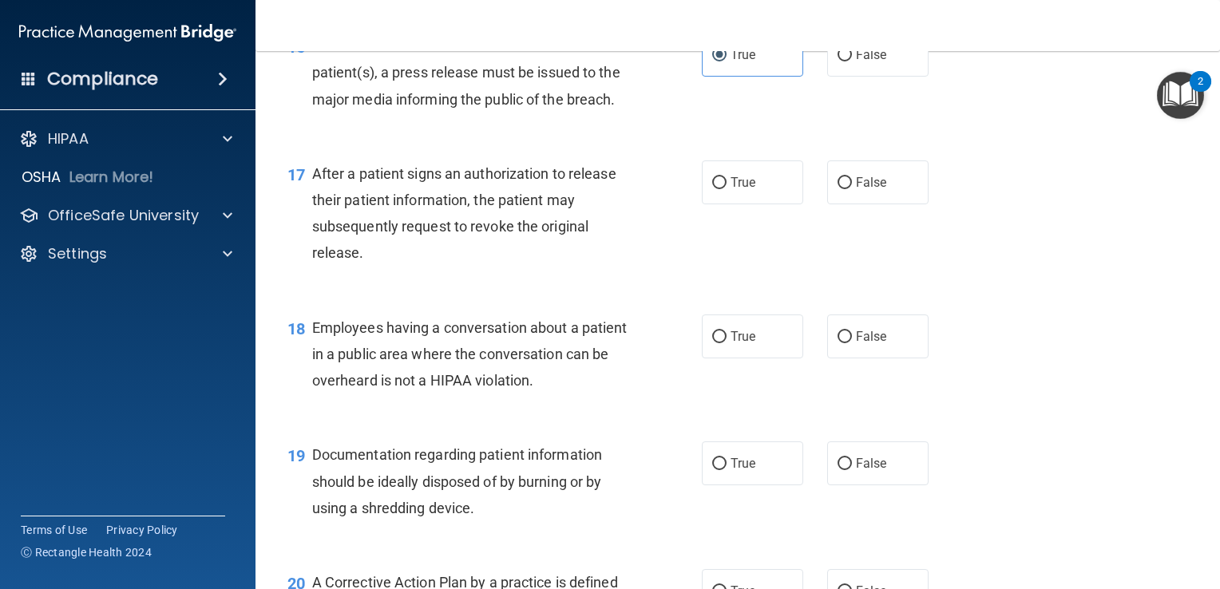
scroll to position [2139, 0]
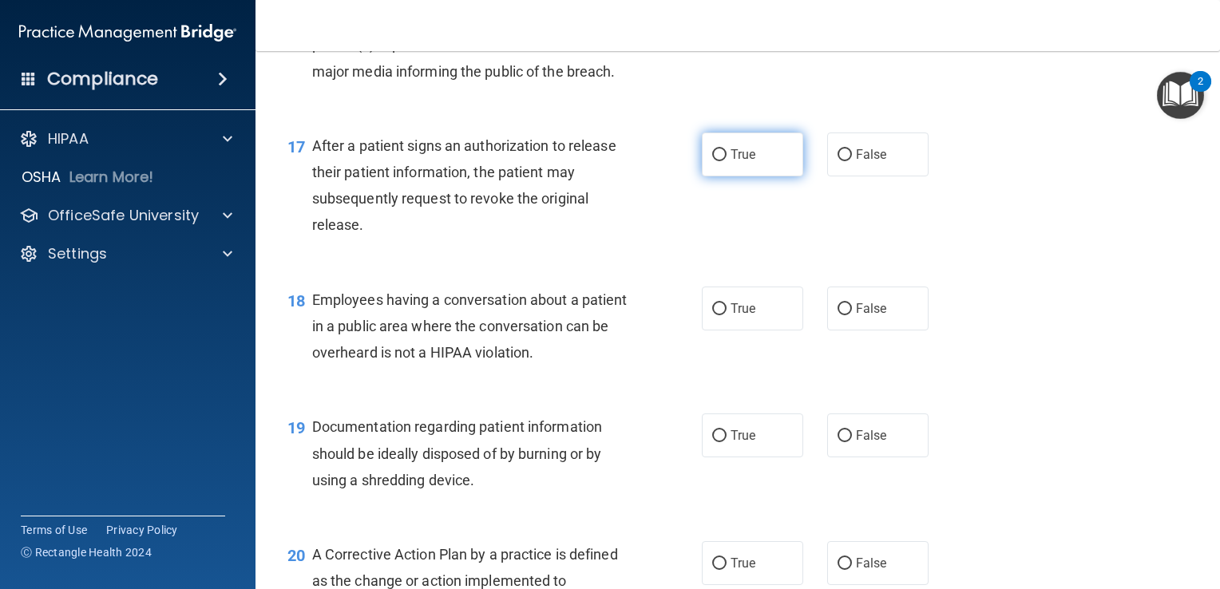
click at [720, 176] on label "True" at bounding box center [752, 155] width 101 height 44
click at [720, 161] on input "True" at bounding box center [719, 155] width 14 height 12
radio input "true"
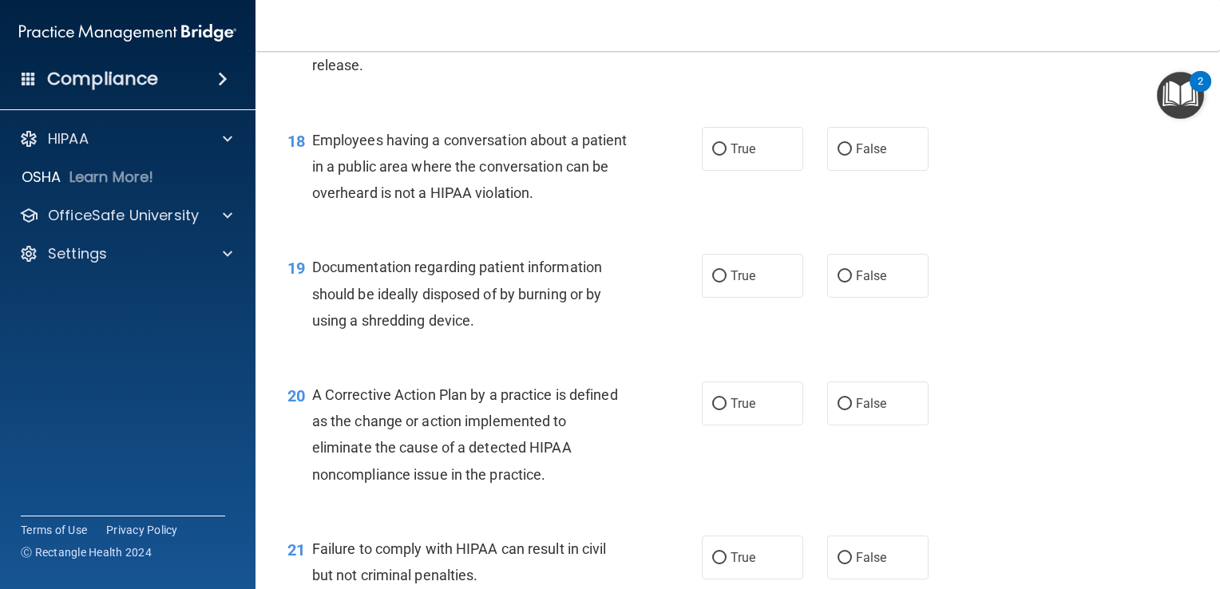
scroll to position [2379, 0]
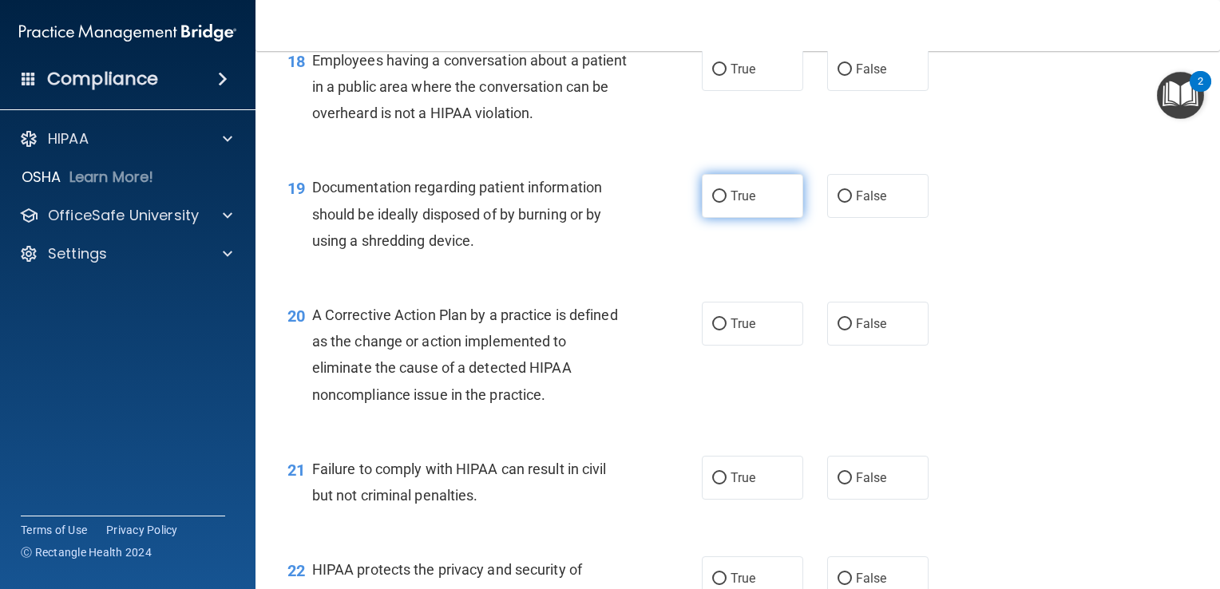
click at [713, 203] on input "True" at bounding box center [719, 197] width 14 height 12
radio input "true"
click at [734, 77] on span "True" at bounding box center [742, 68] width 25 height 15
click at [726, 76] on input "True" at bounding box center [719, 70] width 14 height 12
radio input "true"
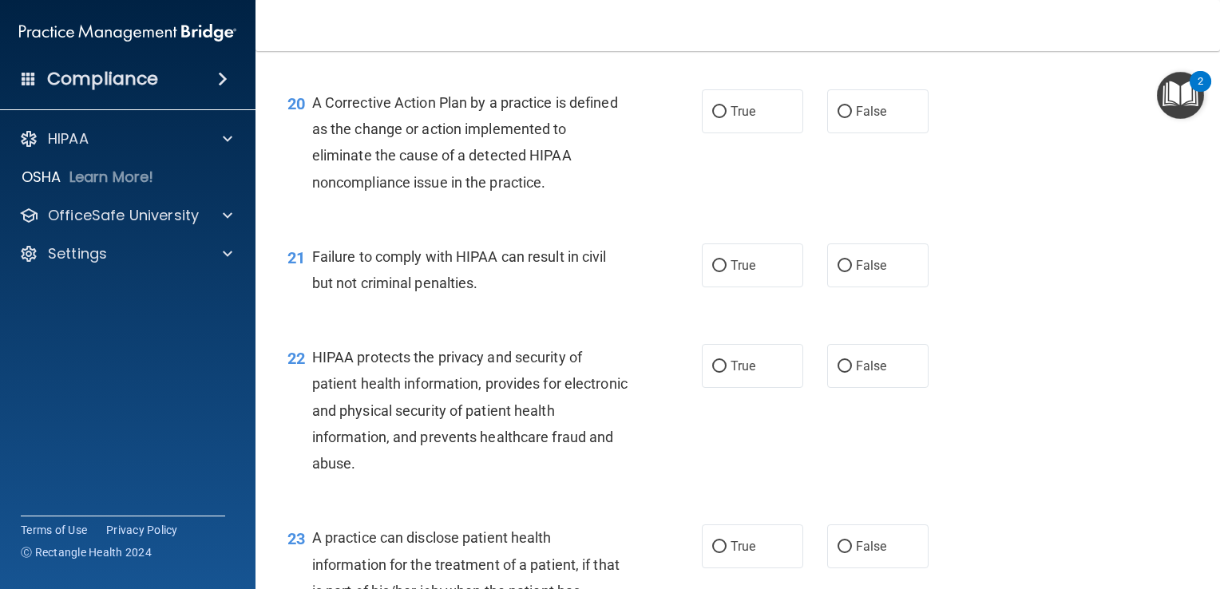
scroll to position [2618, 0]
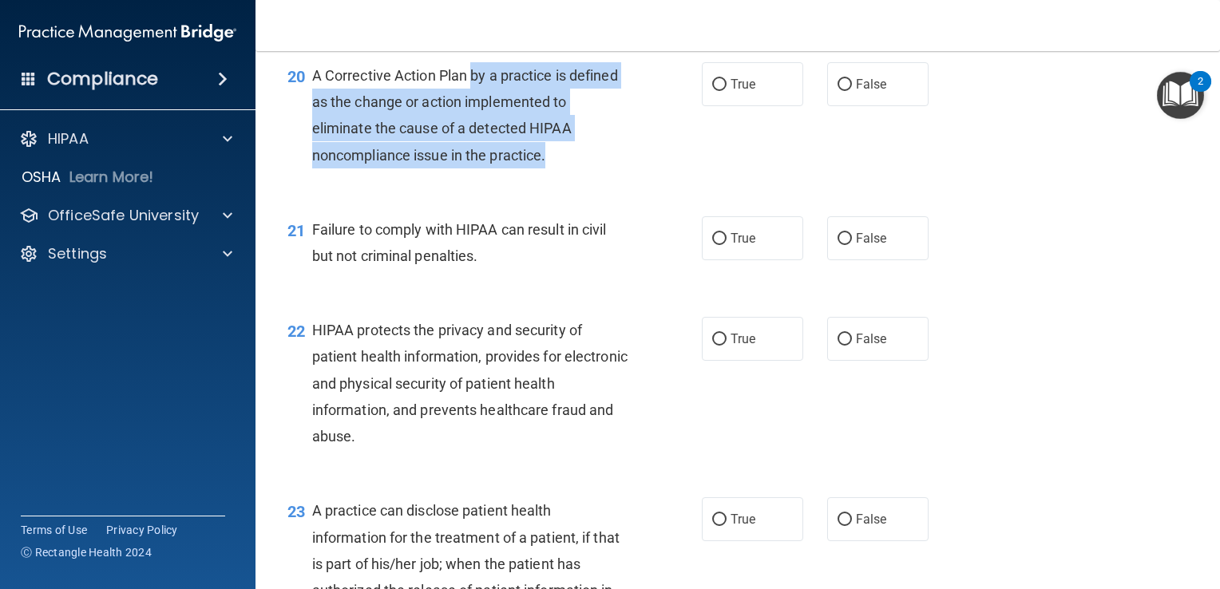
drag, startPoint x: 475, startPoint y: 104, endPoint x: 546, endPoint y: 184, distance: 106.9
click at [546, 164] on span "A Corrective Action Plan by a practice is defined as the change or action imple…" at bounding box center [465, 115] width 306 height 97
drag, startPoint x: 546, startPoint y: 184, endPoint x: 565, endPoint y: 184, distance: 19.2
click at [565, 168] on div "A Corrective Action Plan by a practice is defined as the change or action imple…" at bounding box center [476, 115] width 329 height 106
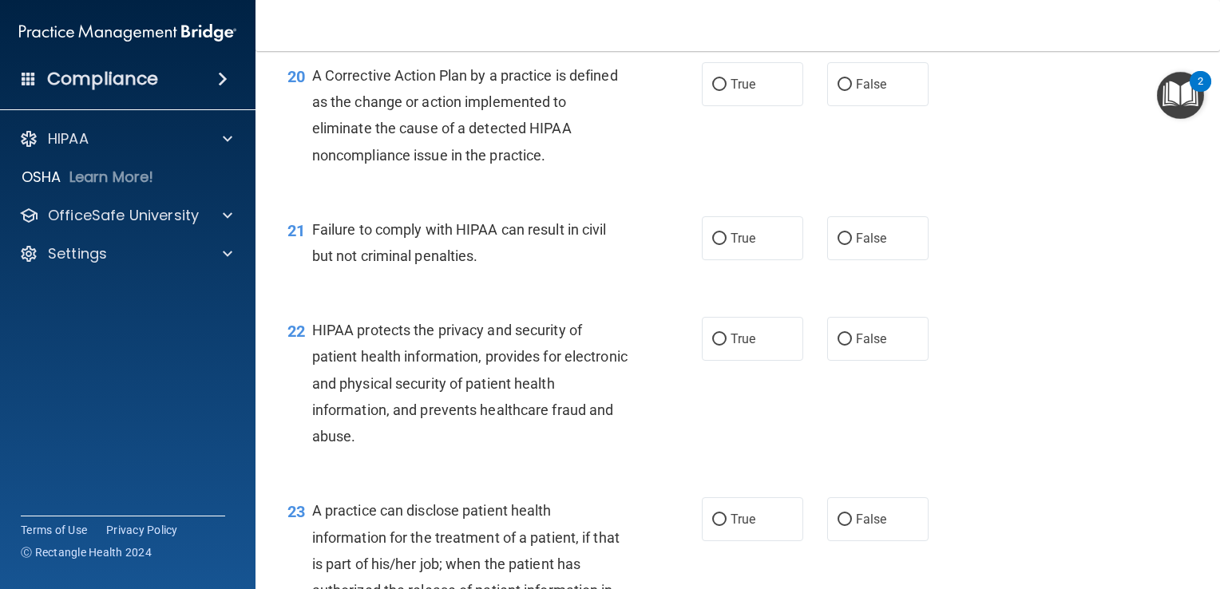
click at [444, 96] on span "A Corrective Action Plan by a practice is defined as the change or action imple…" at bounding box center [465, 115] width 306 height 97
click at [437, 100] on span "A Corrective Action Plan by a practice is defined as the change or action imple…" at bounding box center [465, 115] width 306 height 97
click at [440, 107] on span "A Corrective Action Plan by a practice is defined as the change or action imple…" at bounding box center [465, 115] width 306 height 97
click at [715, 91] on input "True" at bounding box center [719, 85] width 14 height 12
radio input "true"
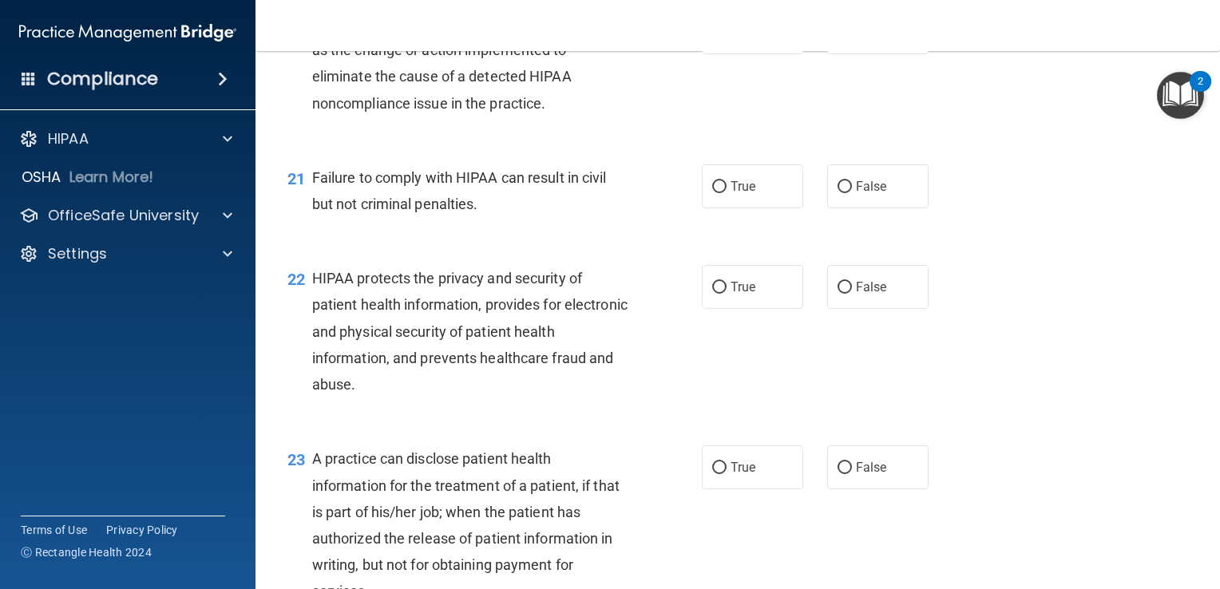
scroll to position [2698, 0]
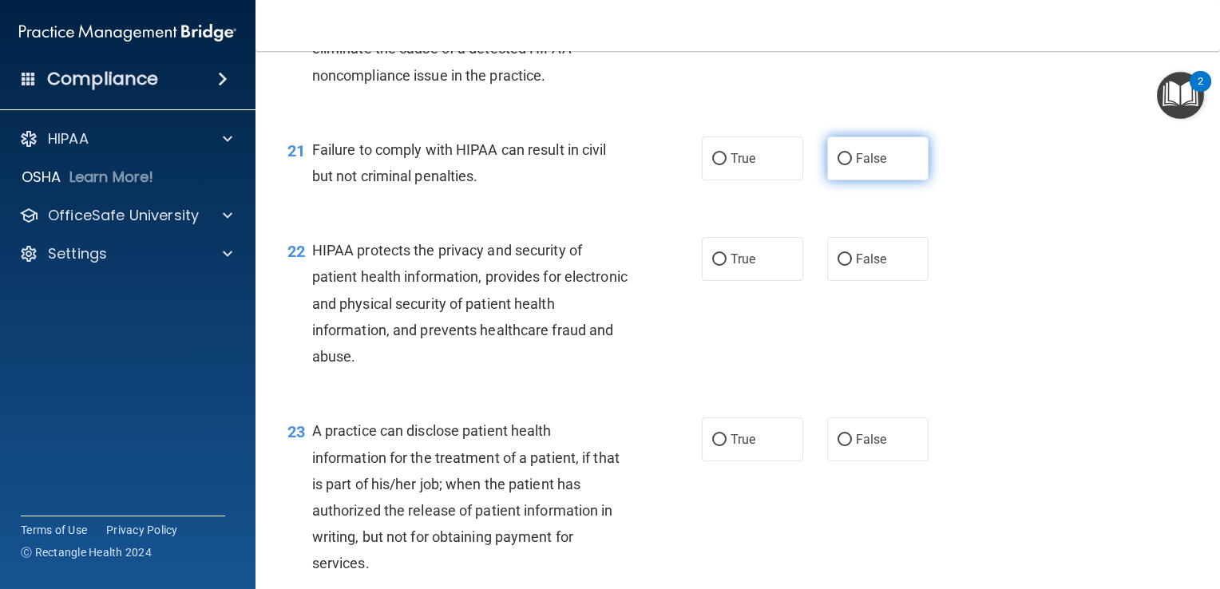
click at [856, 166] on span "False" at bounding box center [871, 158] width 31 height 15
click at [852, 165] on input "False" at bounding box center [844, 159] width 14 height 12
radio input "true"
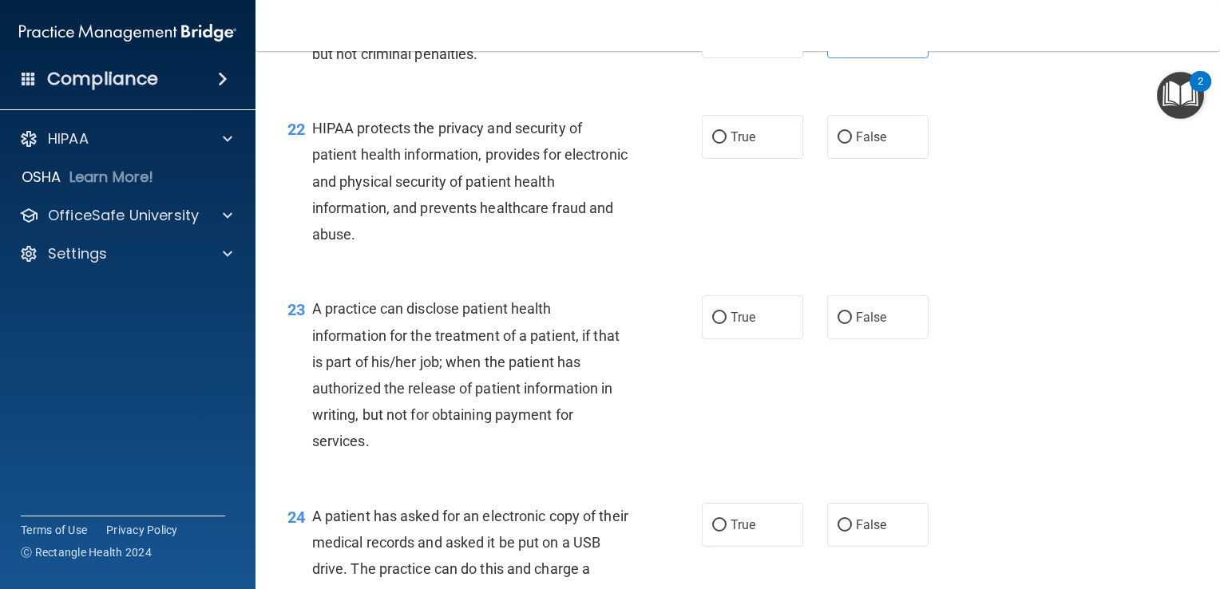
scroll to position [2858, 0]
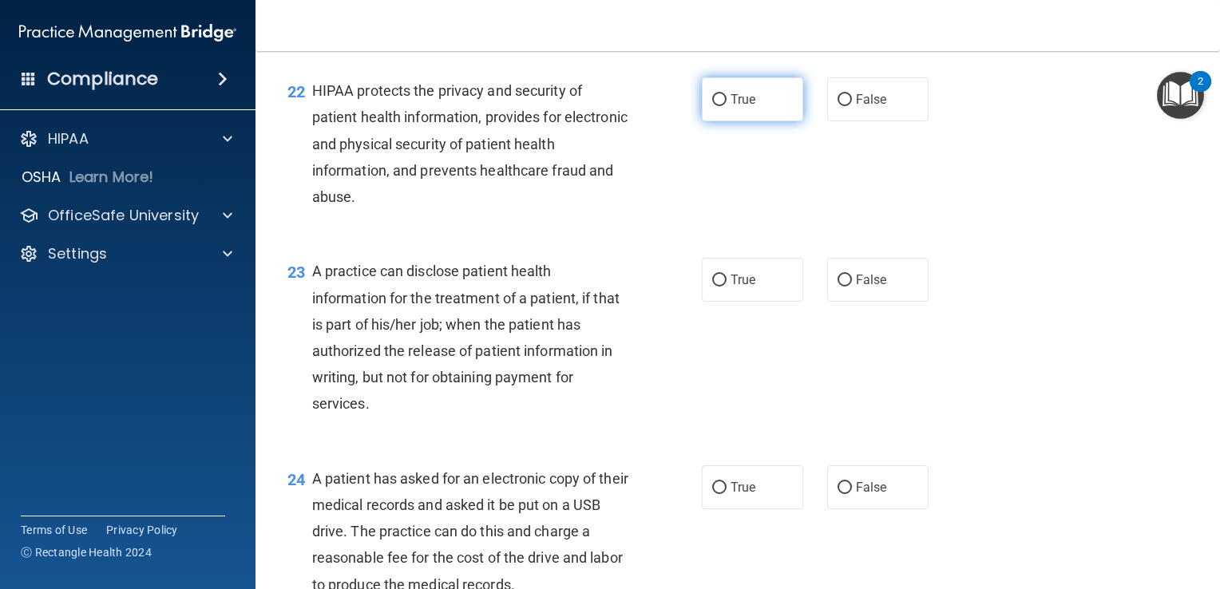
click at [709, 121] on label "True" at bounding box center [752, 99] width 101 height 44
click at [712, 106] on input "True" at bounding box center [719, 100] width 14 height 12
radio input "true"
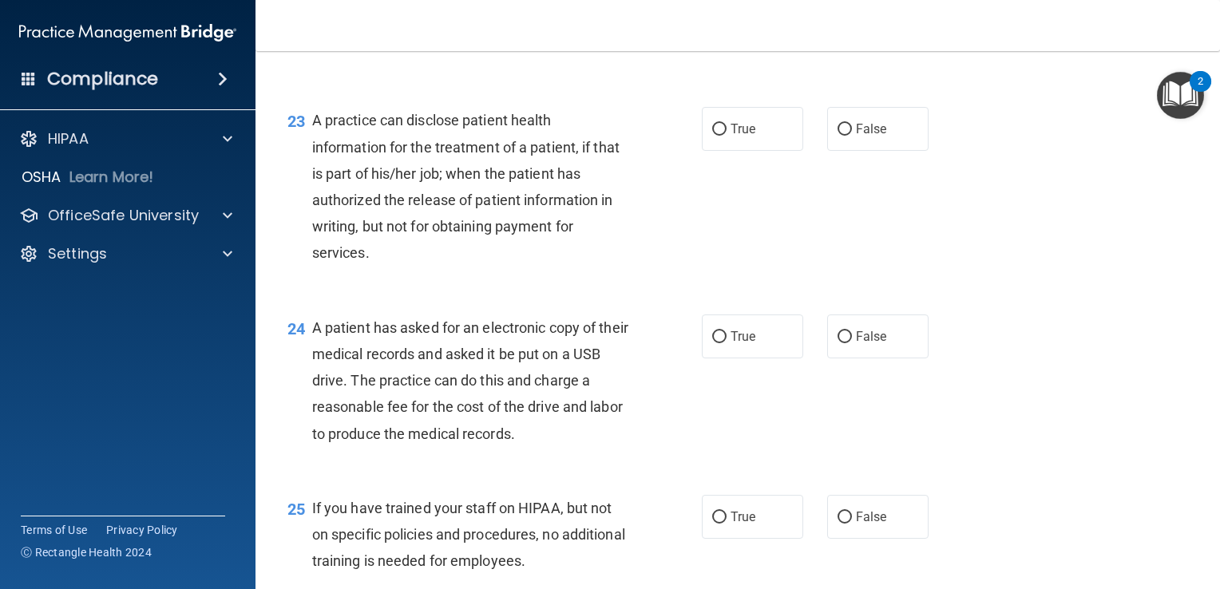
scroll to position [3017, 0]
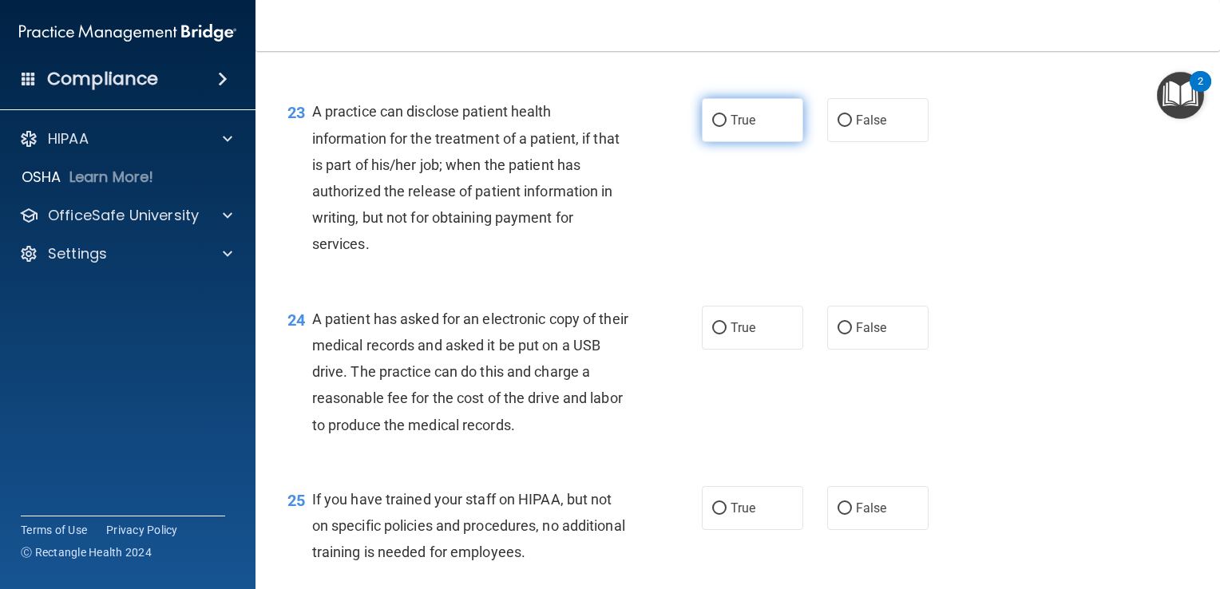
click at [718, 127] on input "True" at bounding box center [719, 121] width 14 height 12
radio input "true"
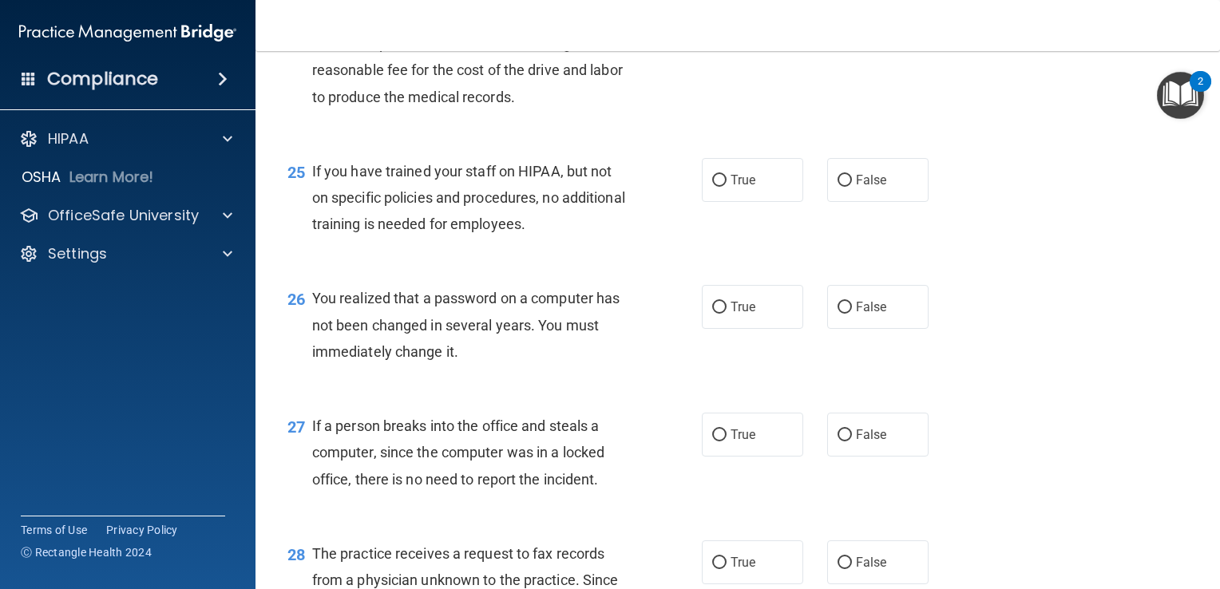
scroll to position [3257, 0]
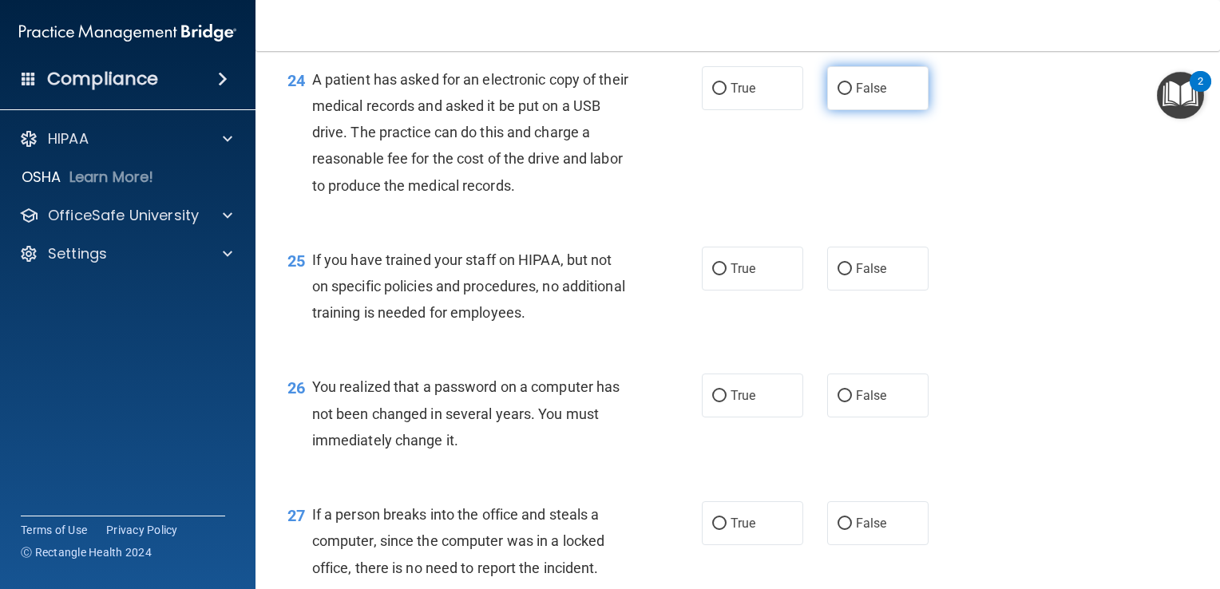
click at [837, 95] on input "False" at bounding box center [844, 89] width 14 height 12
radio input "true"
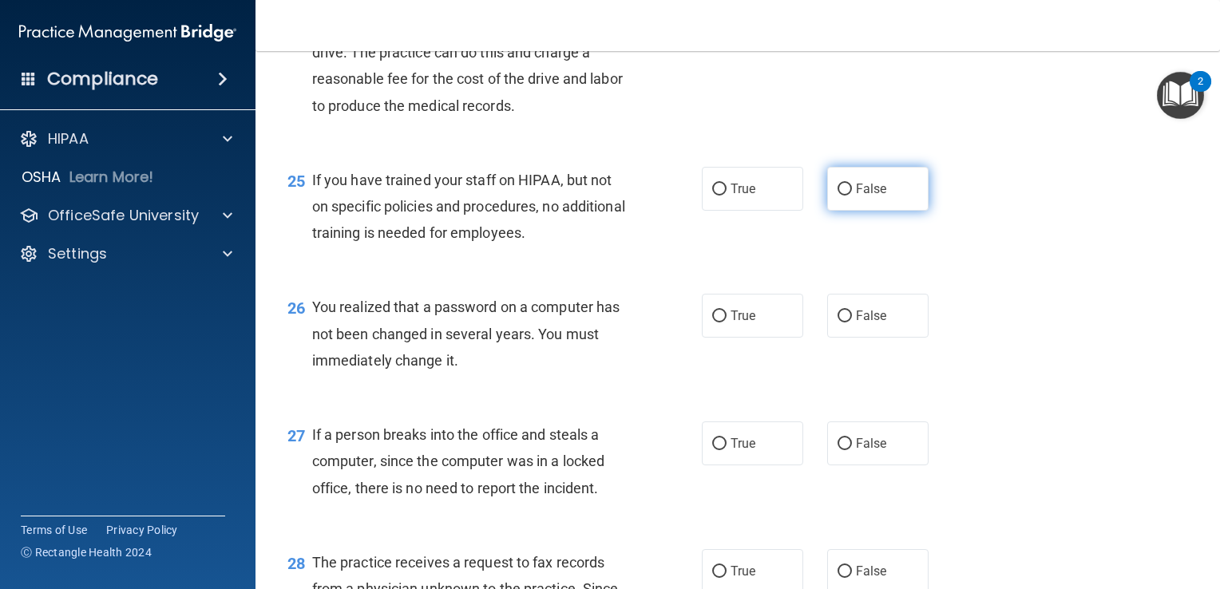
click at [843, 196] on input "False" at bounding box center [844, 190] width 14 height 12
radio input "true"
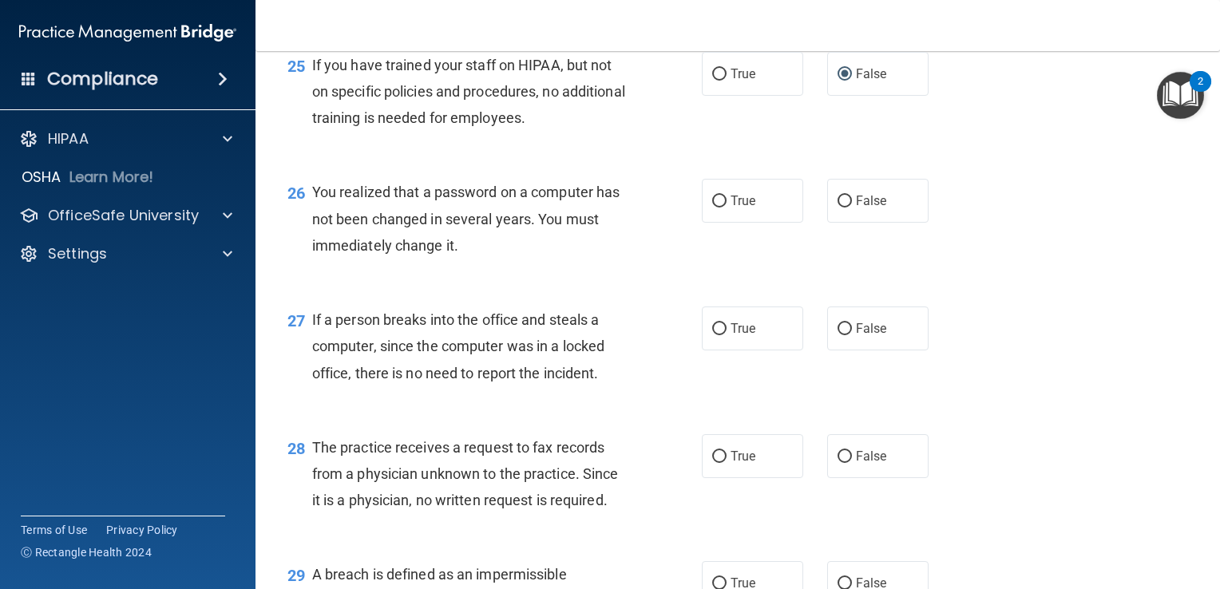
scroll to position [3496, 0]
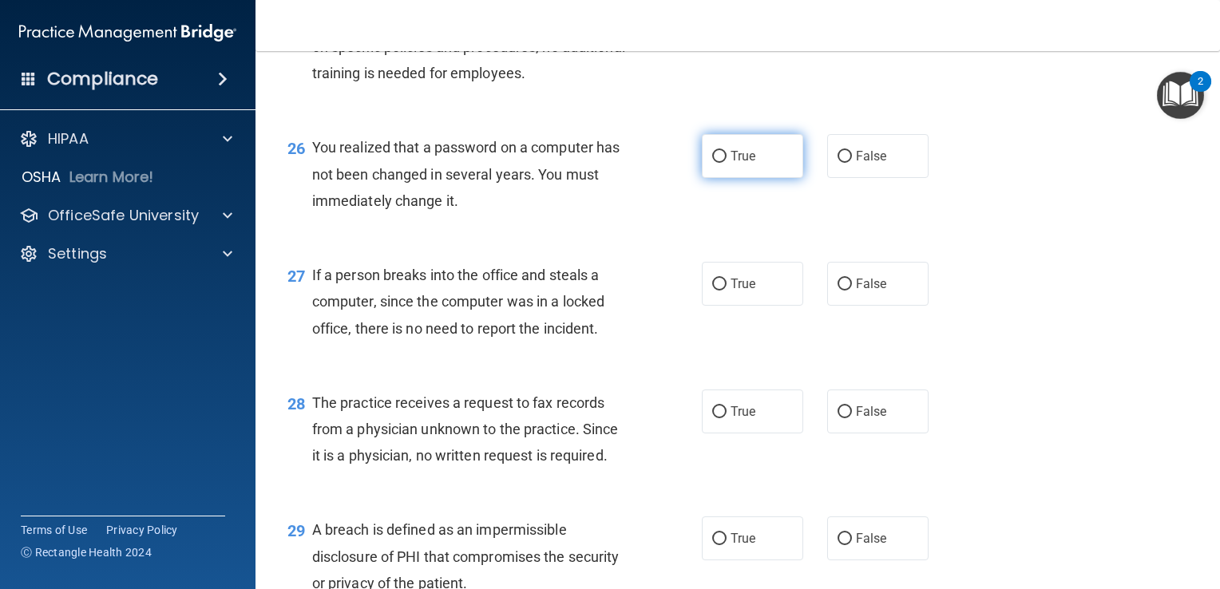
click at [730, 164] on span "True" at bounding box center [742, 155] width 25 height 15
click at [726, 163] on input "True" at bounding box center [719, 157] width 14 height 12
radio input "true"
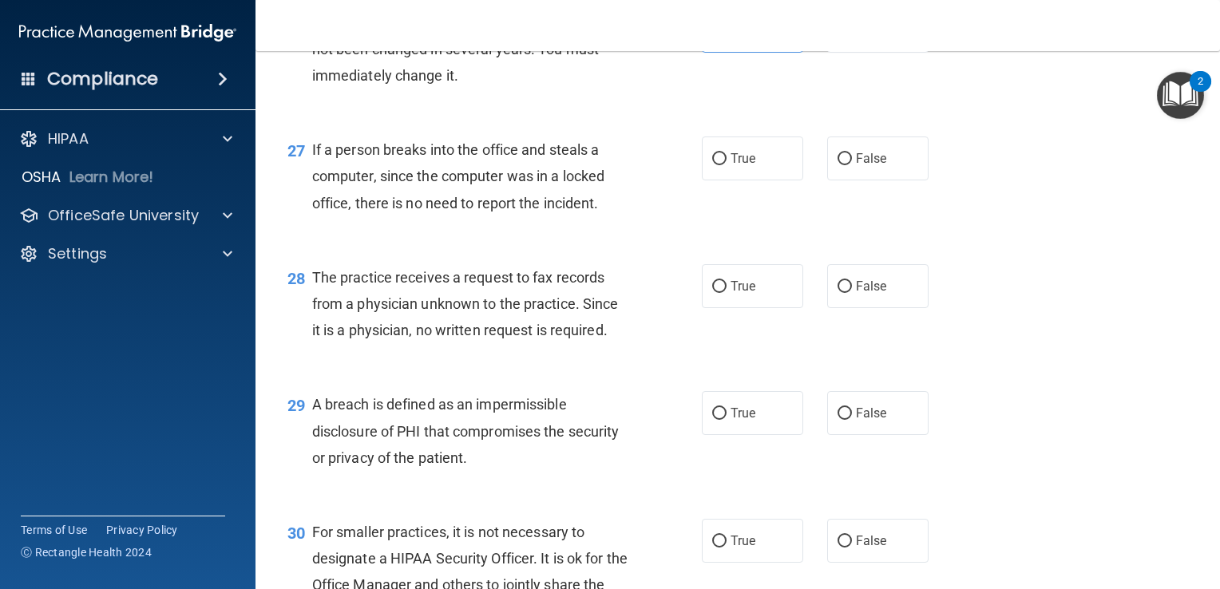
scroll to position [3656, 0]
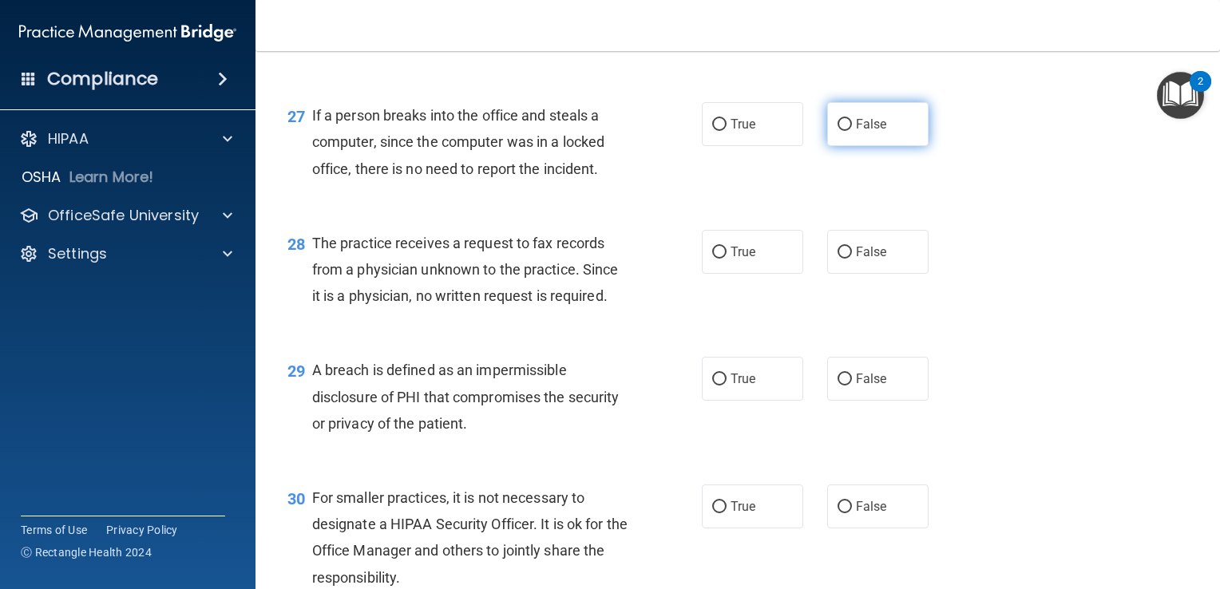
click at [839, 131] on input "False" at bounding box center [844, 125] width 14 height 12
radio input "true"
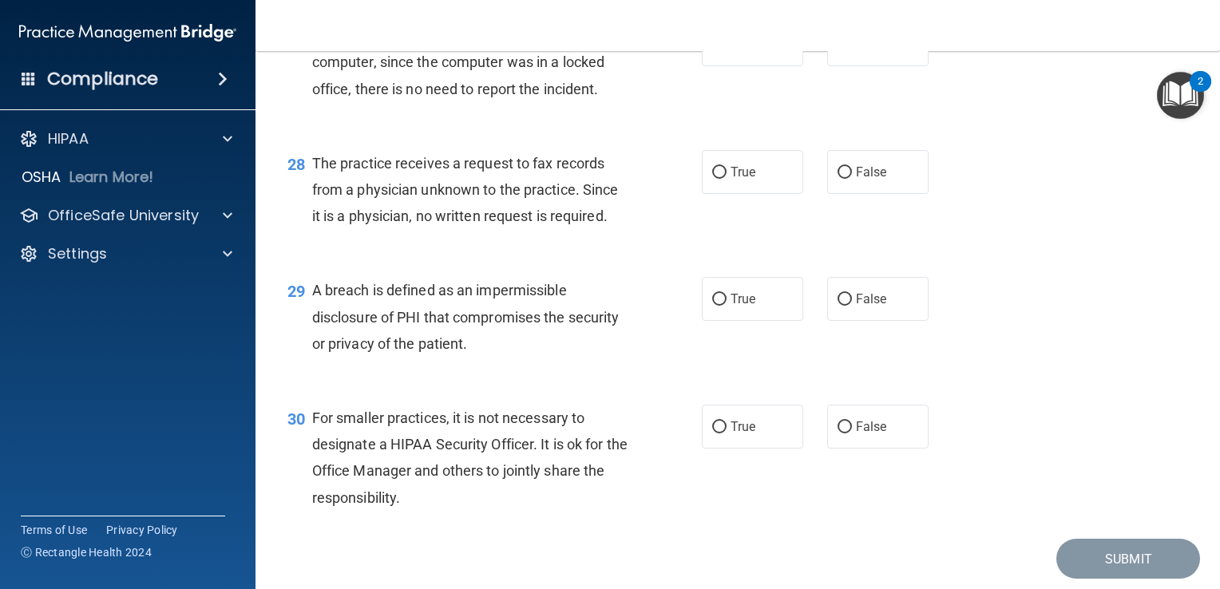
scroll to position [3816, 0]
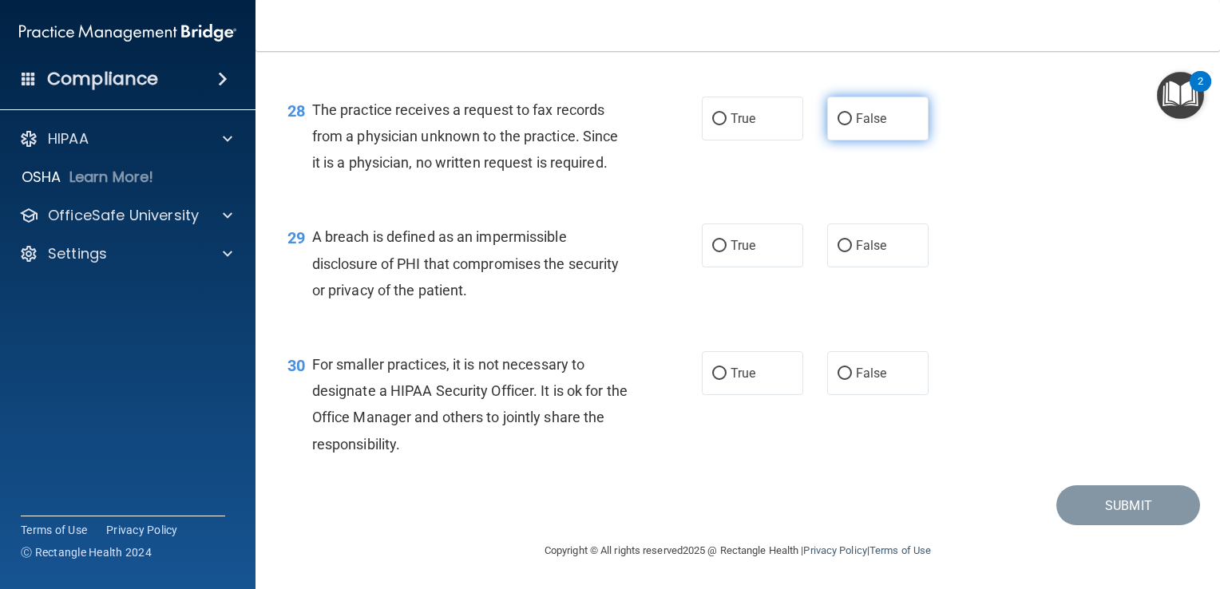
click at [847, 118] on label "False" at bounding box center [877, 119] width 101 height 44
click at [847, 118] on input "False" at bounding box center [844, 119] width 14 height 12
radio input "true"
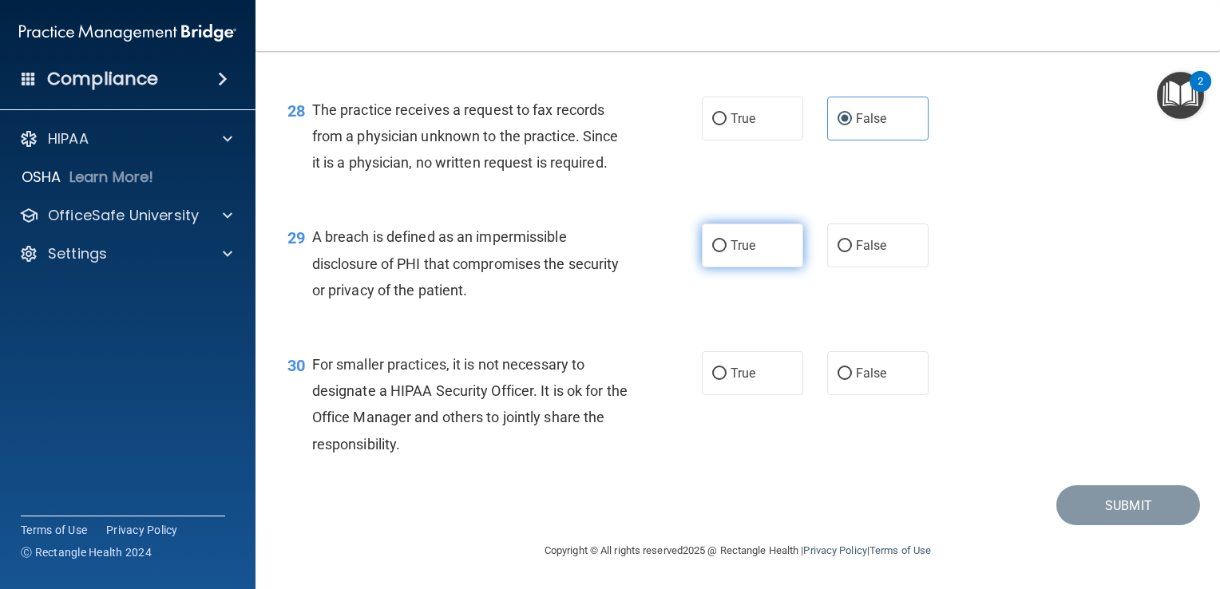
click at [712, 241] on input "True" at bounding box center [719, 246] width 14 height 12
radio input "true"
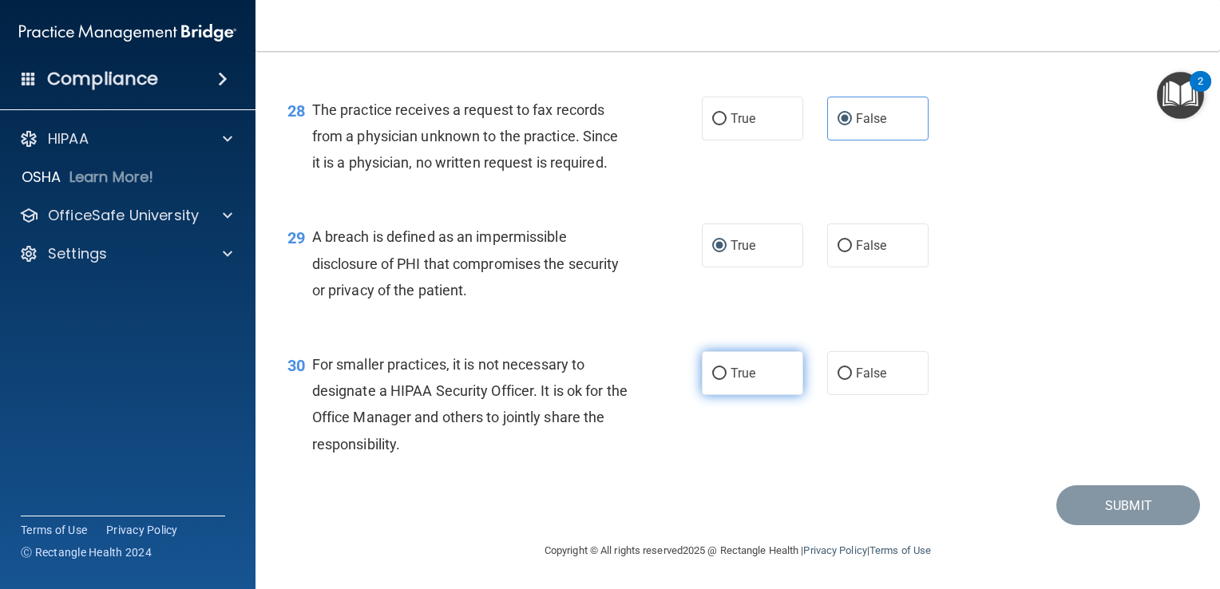
click at [742, 376] on span "True" at bounding box center [742, 373] width 25 height 15
click at [726, 376] on input "True" at bounding box center [719, 374] width 14 height 12
radio input "true"
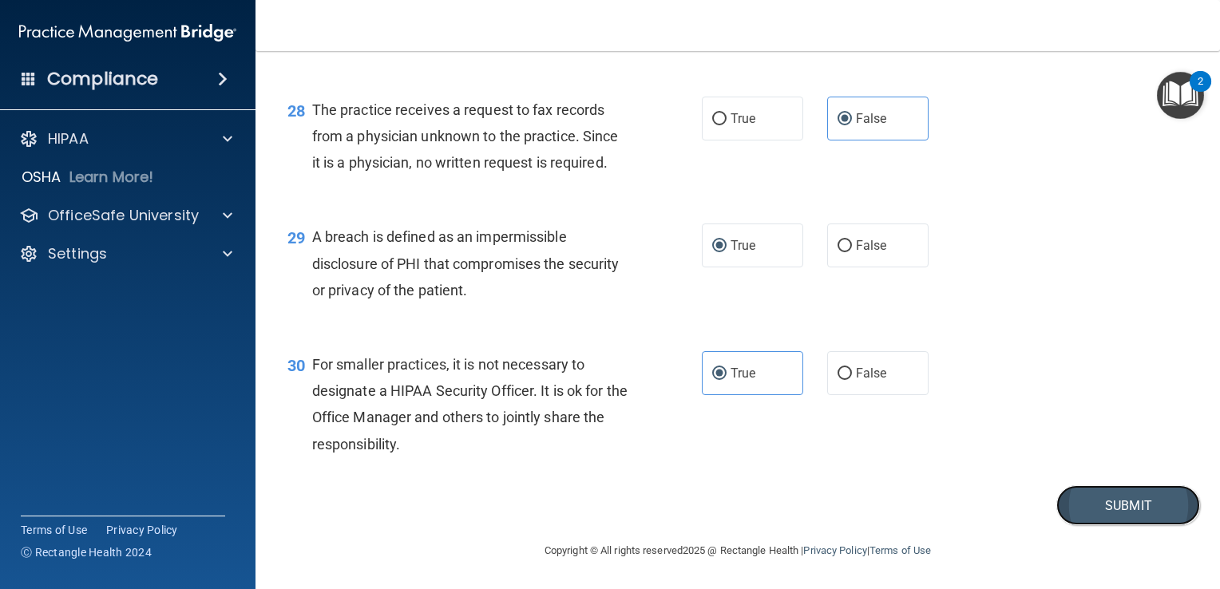
click at [1132, 497] on button "Submit" at bounding box center [1128, 505] width 144 height 41
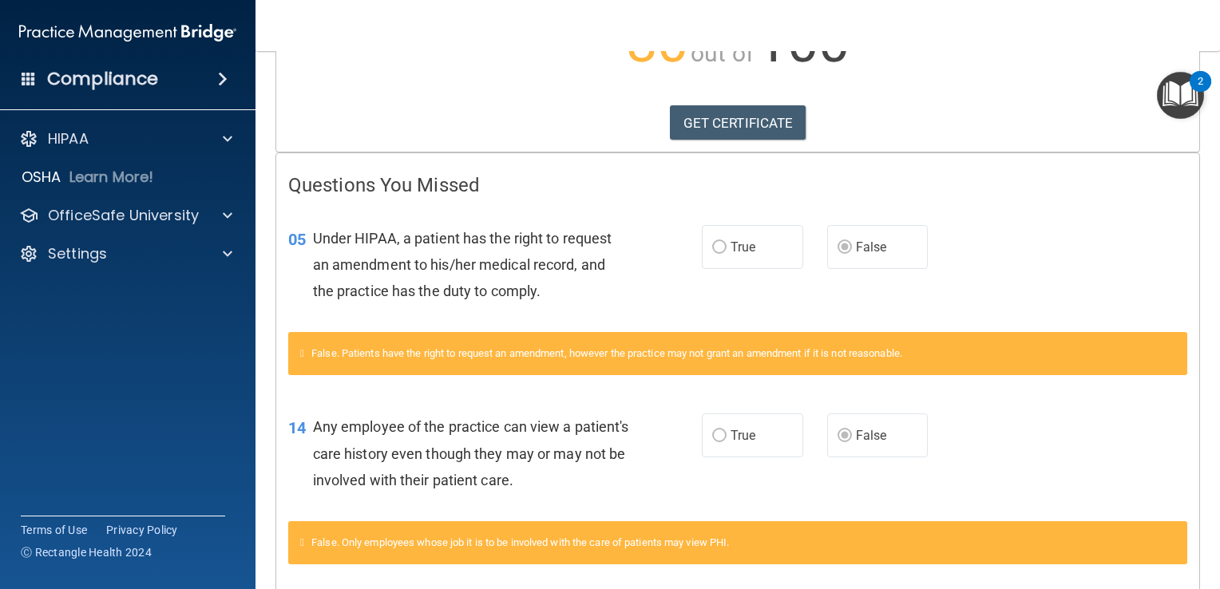
scroll to position [249, 0]
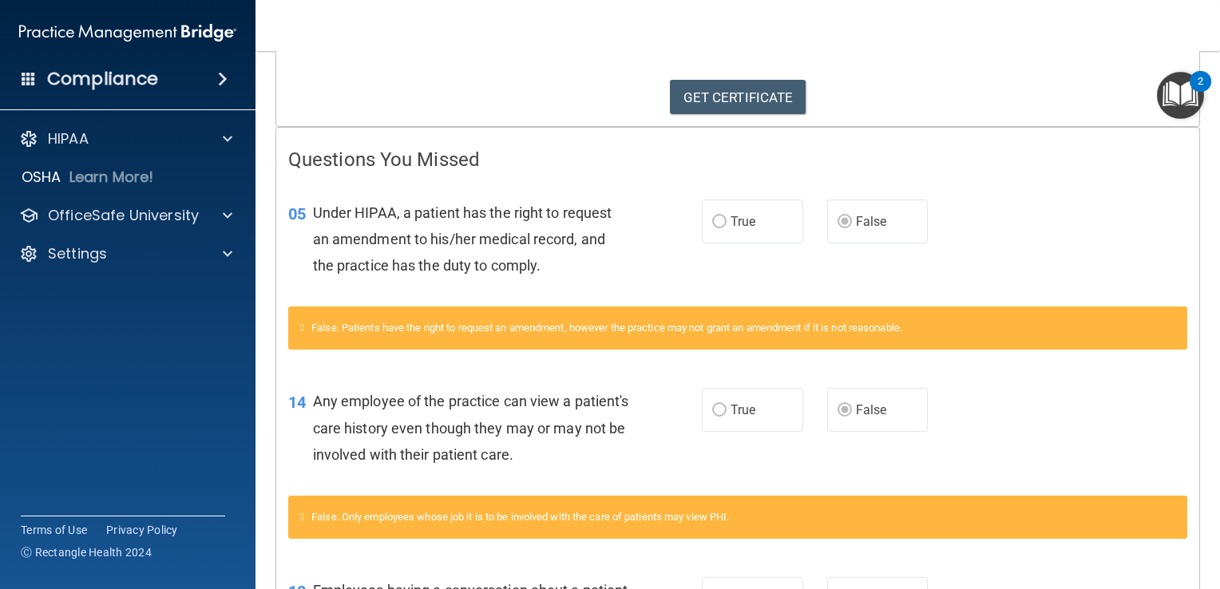
click at [398, 337] on div "False. Patients have the right to request an amendment, however the practice ma…" at bounding box center [737, 328] width 899 height 43
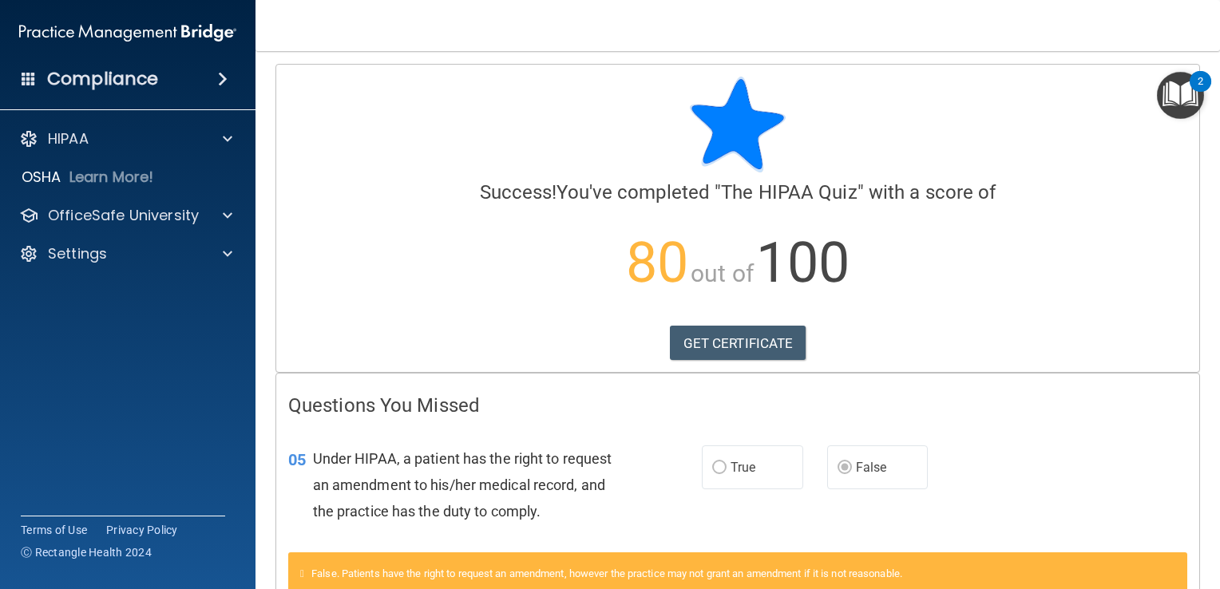
scroll to position [0, 0]
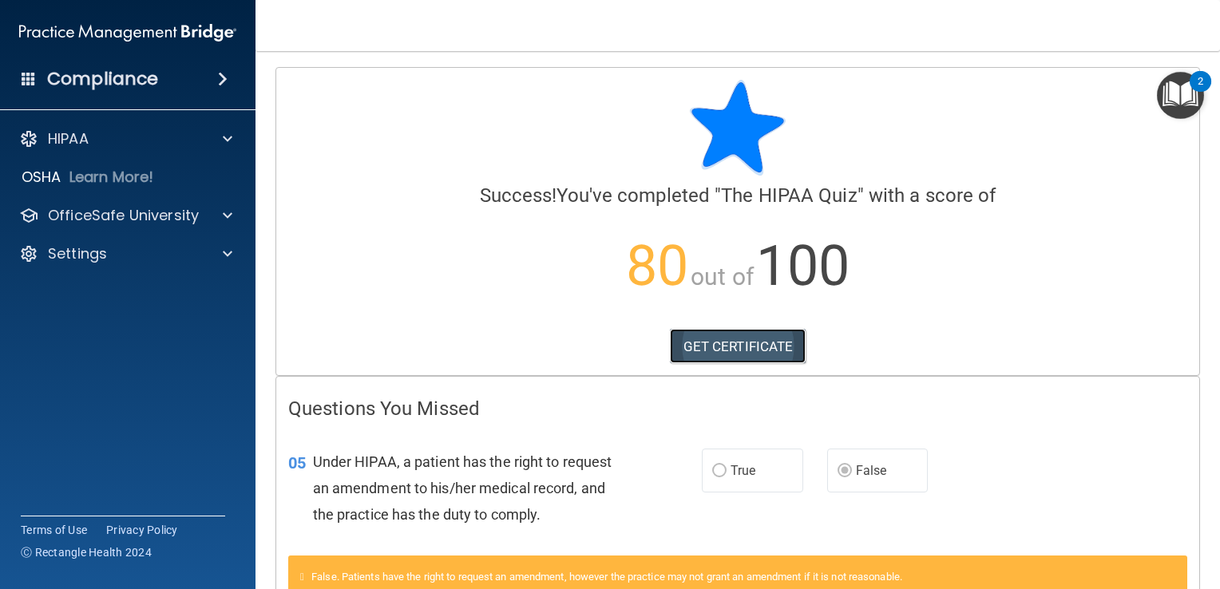
click at [737, 352] on link "GET CERTIFICATE" at bounding box center [738, 346] width 137 height 35
click at [229, 255] on span at bounding box center [228, 253] width 10 height 19
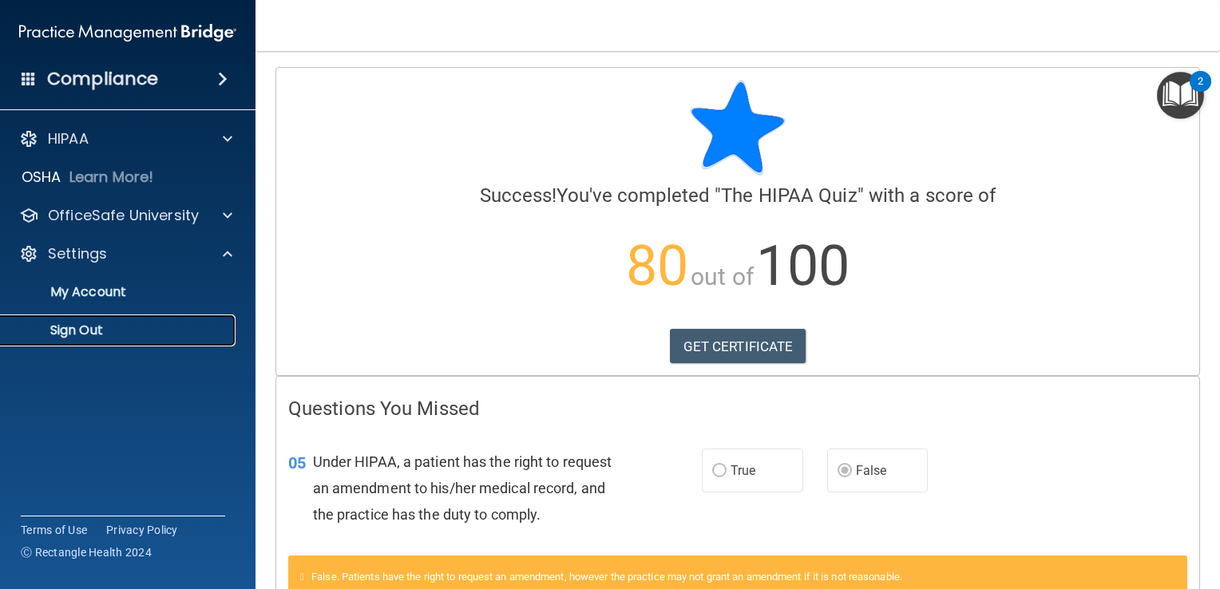
click at [105, 330] on p "Sign Out" at bounding box center [119, 330] width 218 height 16
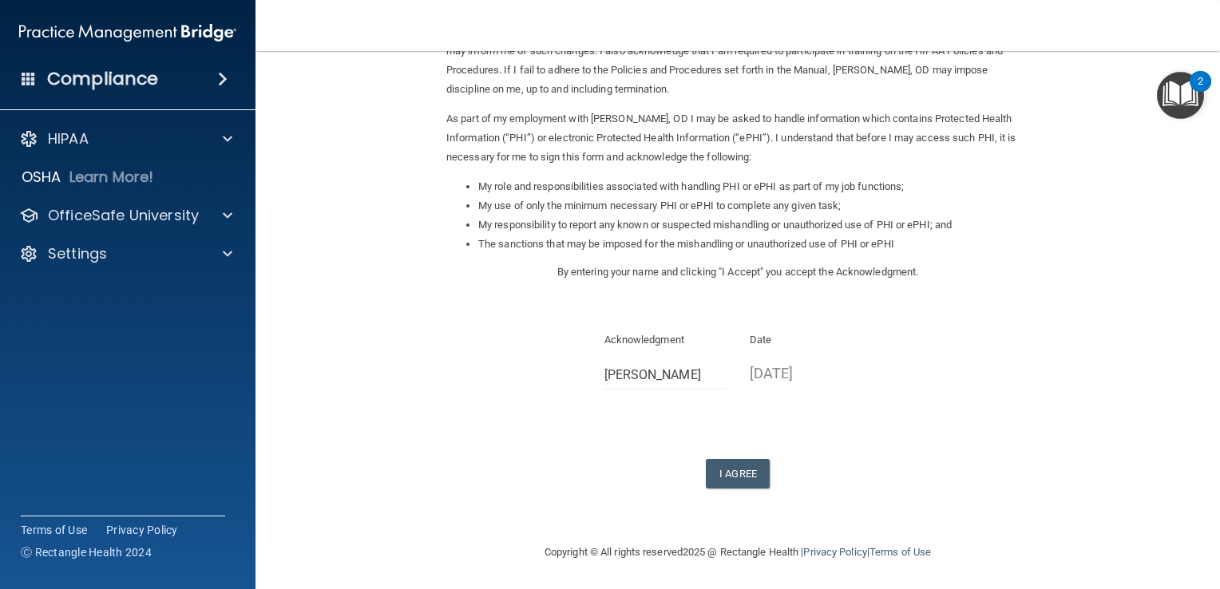
scroll to position [141, 0]
click at [757, 374] on p "09/30/2025" at bounding box center [811, 372] width 122 height 26
click at [738, 474] on button "I Agree" at bounding box center [738, 473] width 64 height 30
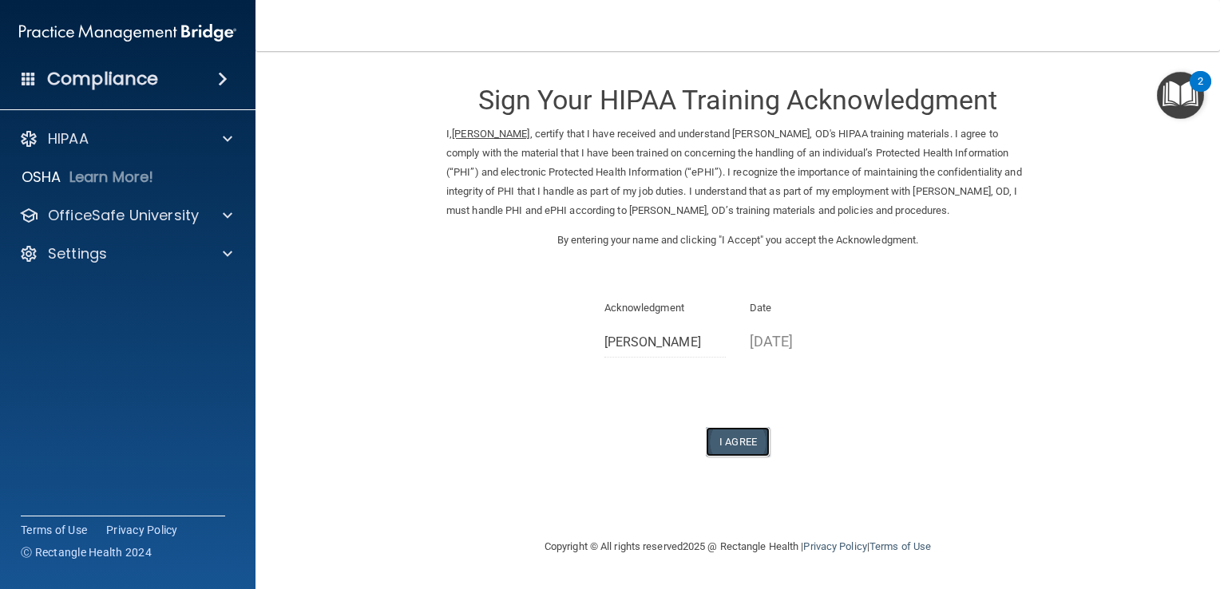
click at [744, 439] on button "I Agree" at bounding box center [738, 442] width 64 height 30
